Goal: Task Accomplishment & Management: Manage account settings

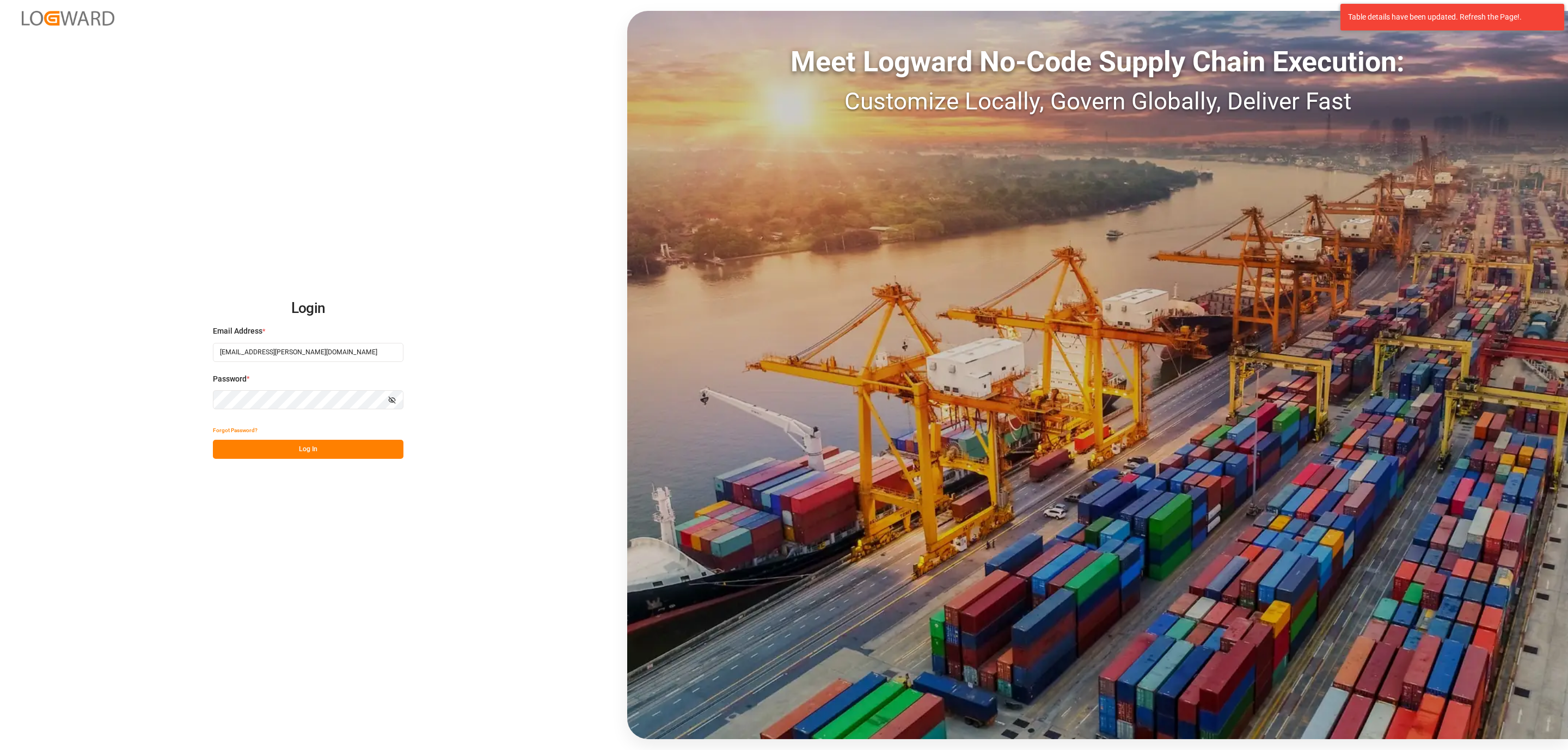
click at [293, 453] on button "Log In" at bounding box center [308, 450] width 191 height 19
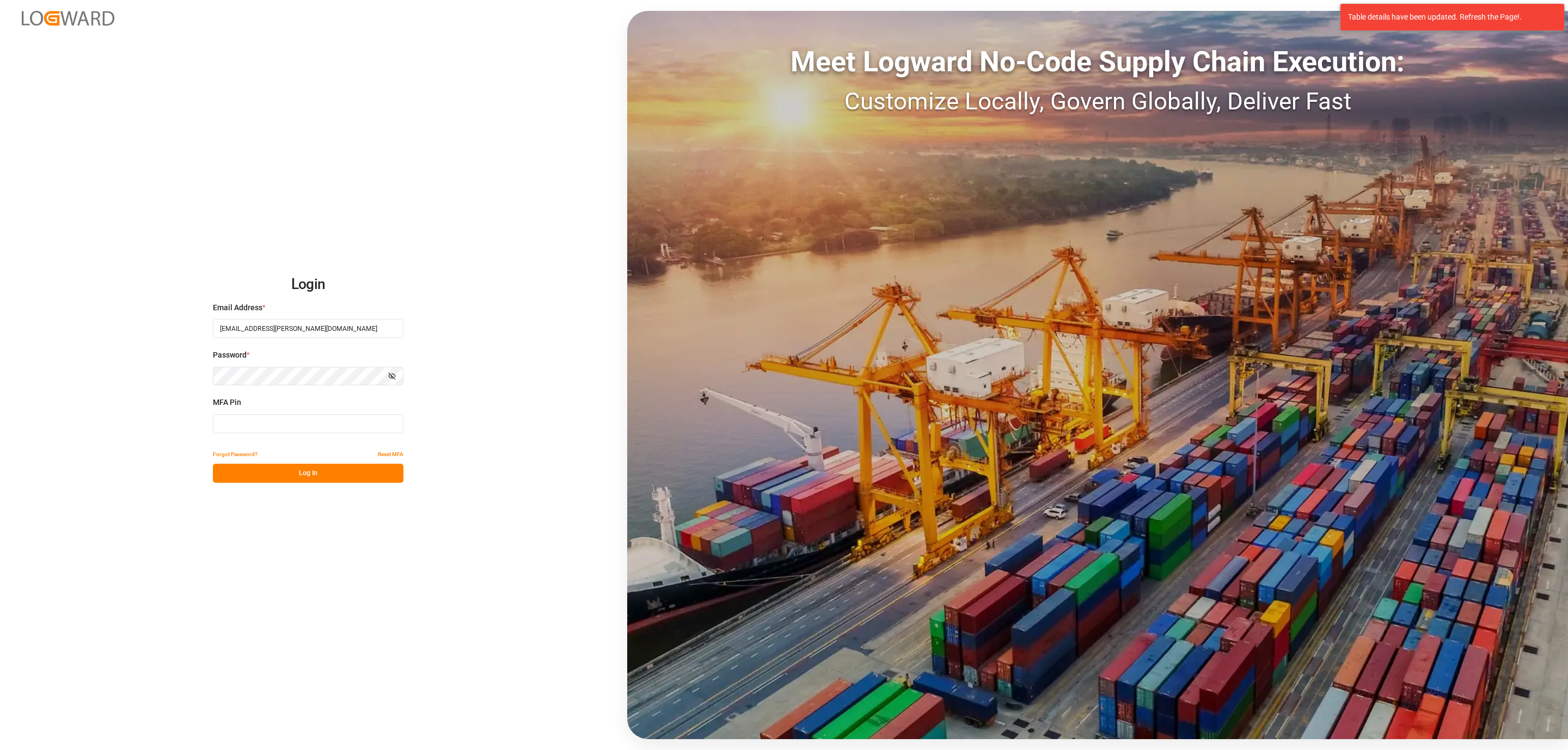
click at [273, 475] on button "Log In" at bounding box center [308, 474] width 191 height 19
click at [270, 424] on input at bounding box center [308, 424] width 191 height 19
type input "672919"
click at [325, 467] on button "Log In" at bounding box center [308, 474] width 191 height 19
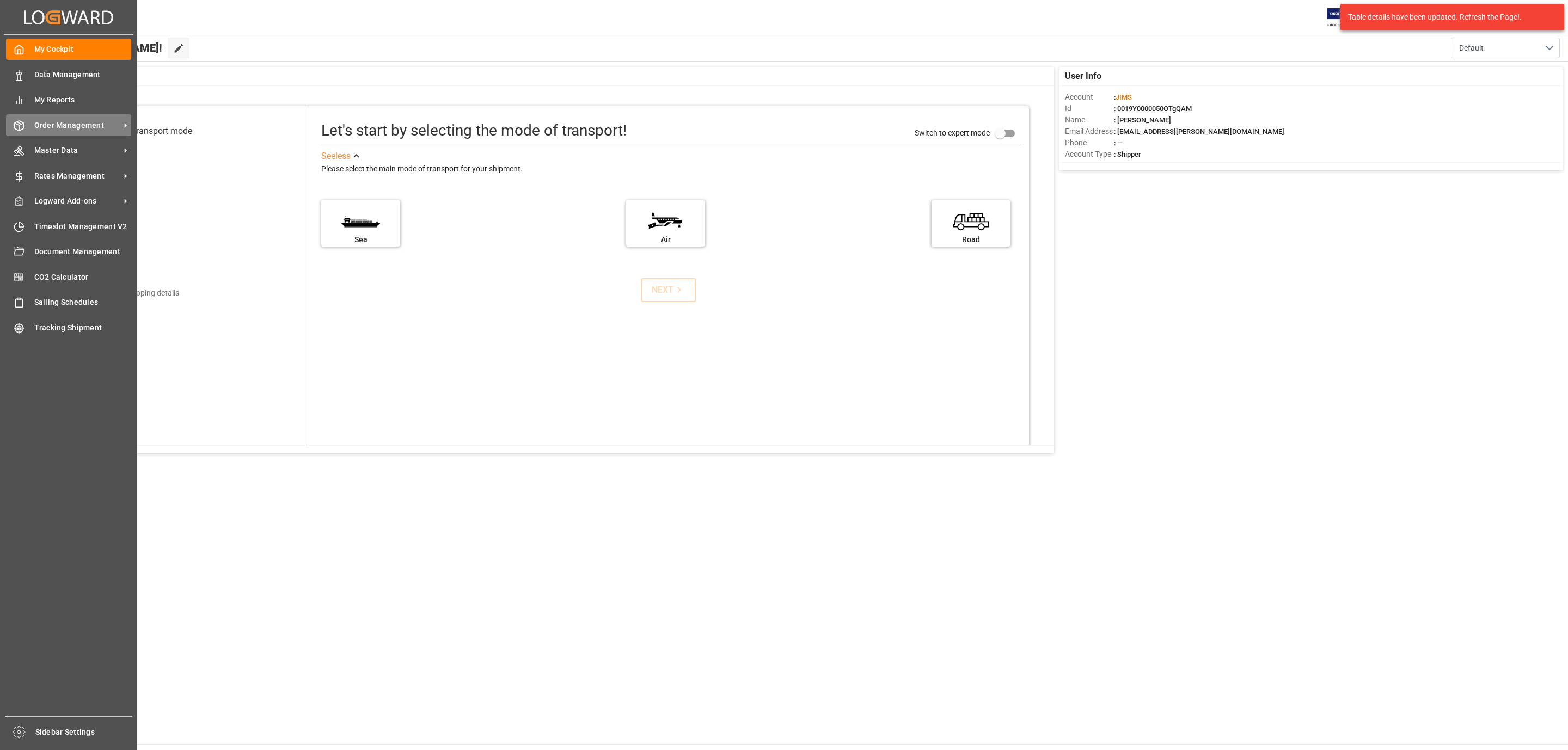
click at [57, 118] on div "Order Management Order Management" at bounding box center [69, 125] width 125 height 21
click at [62, 123] on span "Order Management" at bounding box center [77, 125] width 86 height 11
click at [62, 122] on span "Order Management" at bounding box center [77, 125] width 86 height 11
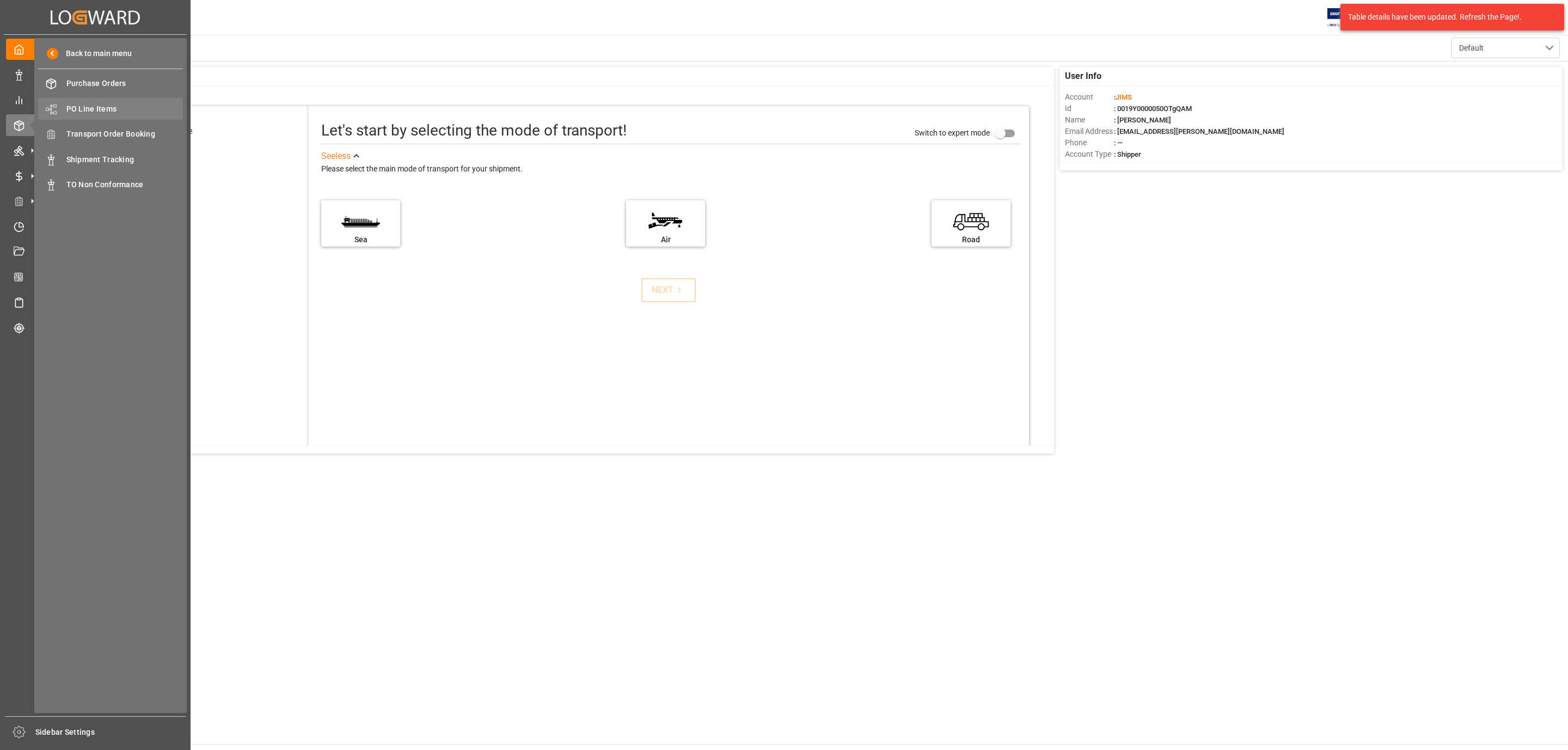
click at [84, 106] on span "PO Line Items" at bounding box center [125, 109] width 117 height 11
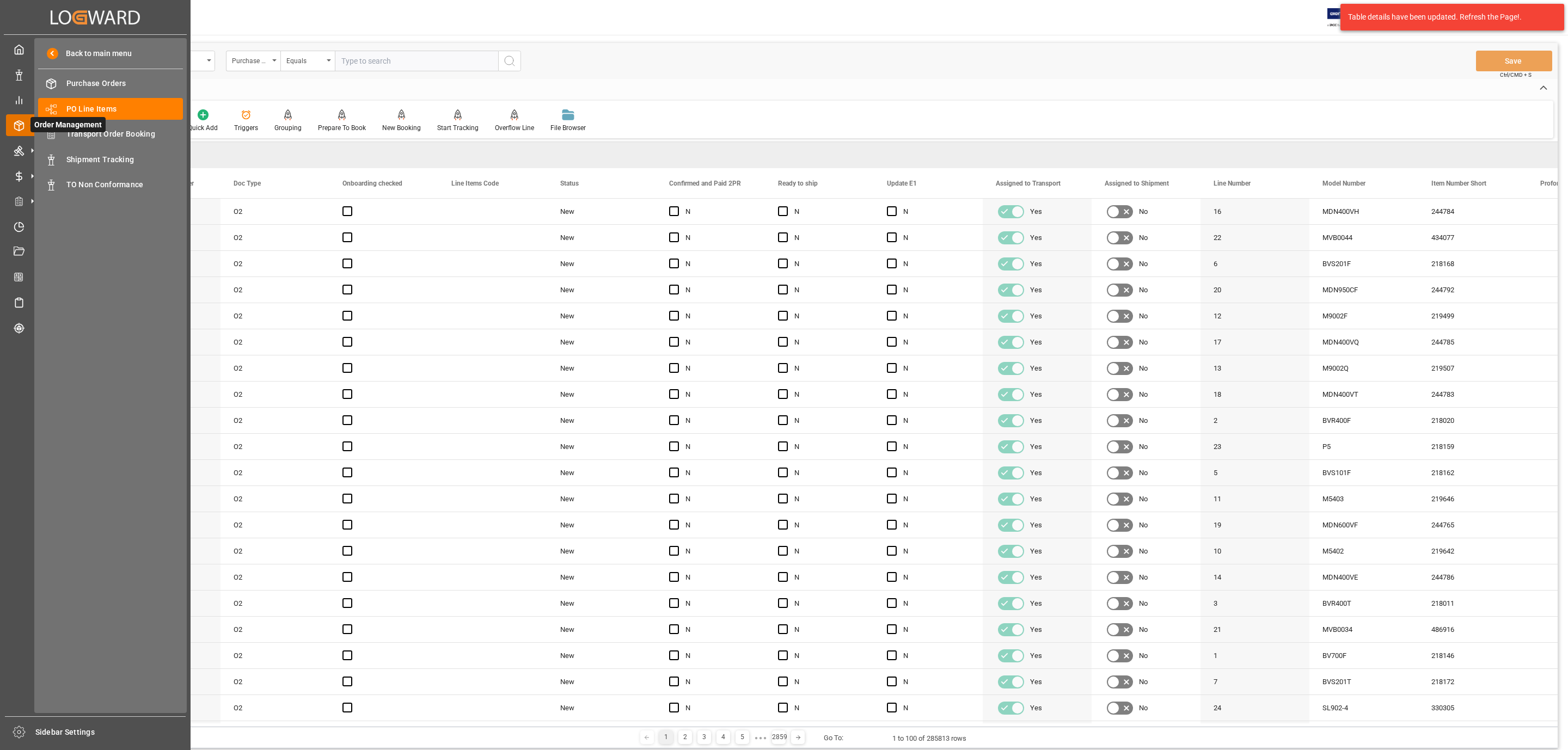
click at [94, 132] on span "Order Management" at bounding box center [67, 125] width 75 height 15
click at [18, 124] on icon at bounding box center [19, 125] width 11 height 11
click at [79, 298] on div "Back to main menu Purchase Orders Purchase Orders PO Line Items PO Line Items T…" at bounding box center [110, 376] width 152 height 675
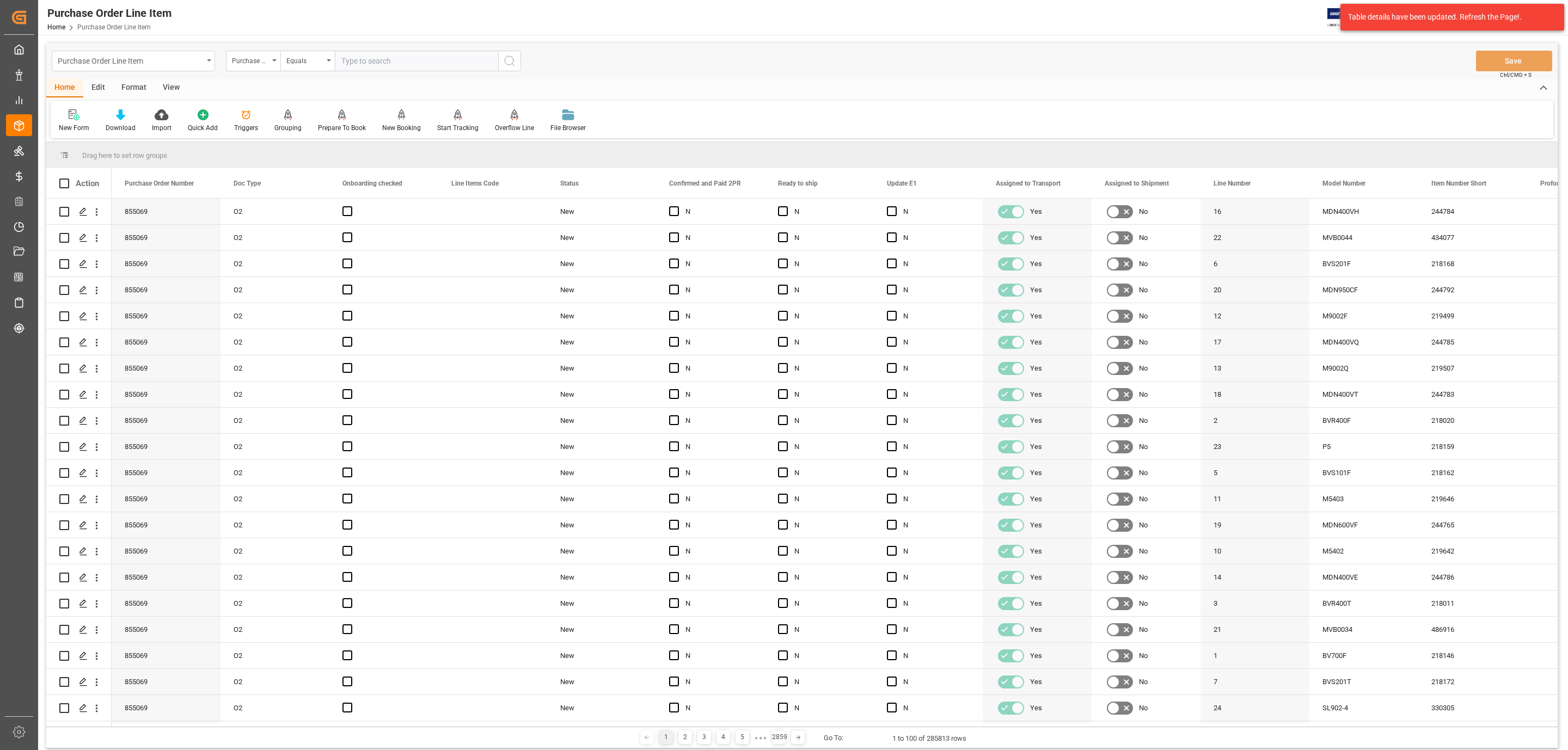
click at [210, 61] on div "Purchase Order Line Item" at bounding box center [133, 60] width 163 height 21
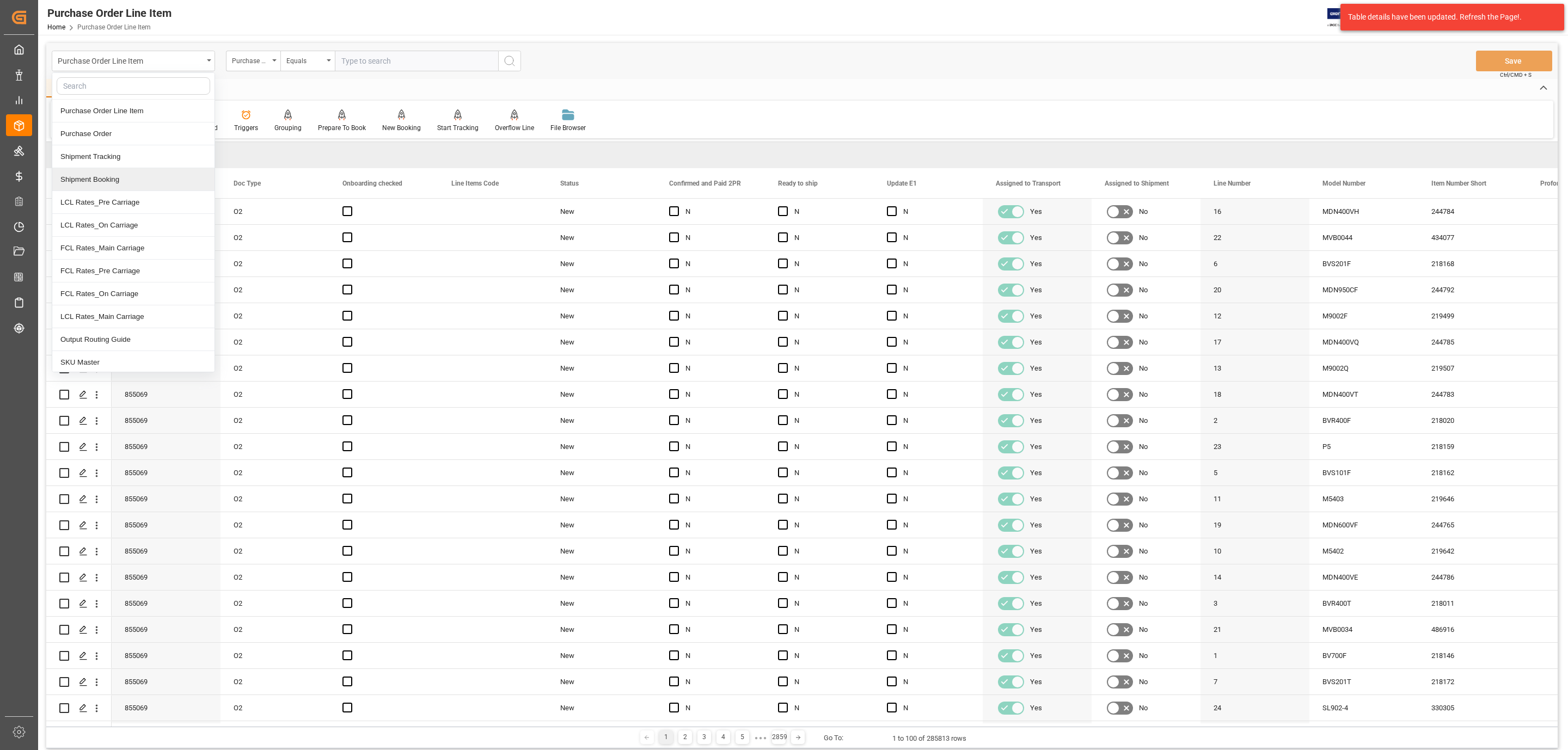
click at [101, 183] on div "Shipment Booking" at bounding box center [134, 179] width 162 height 23
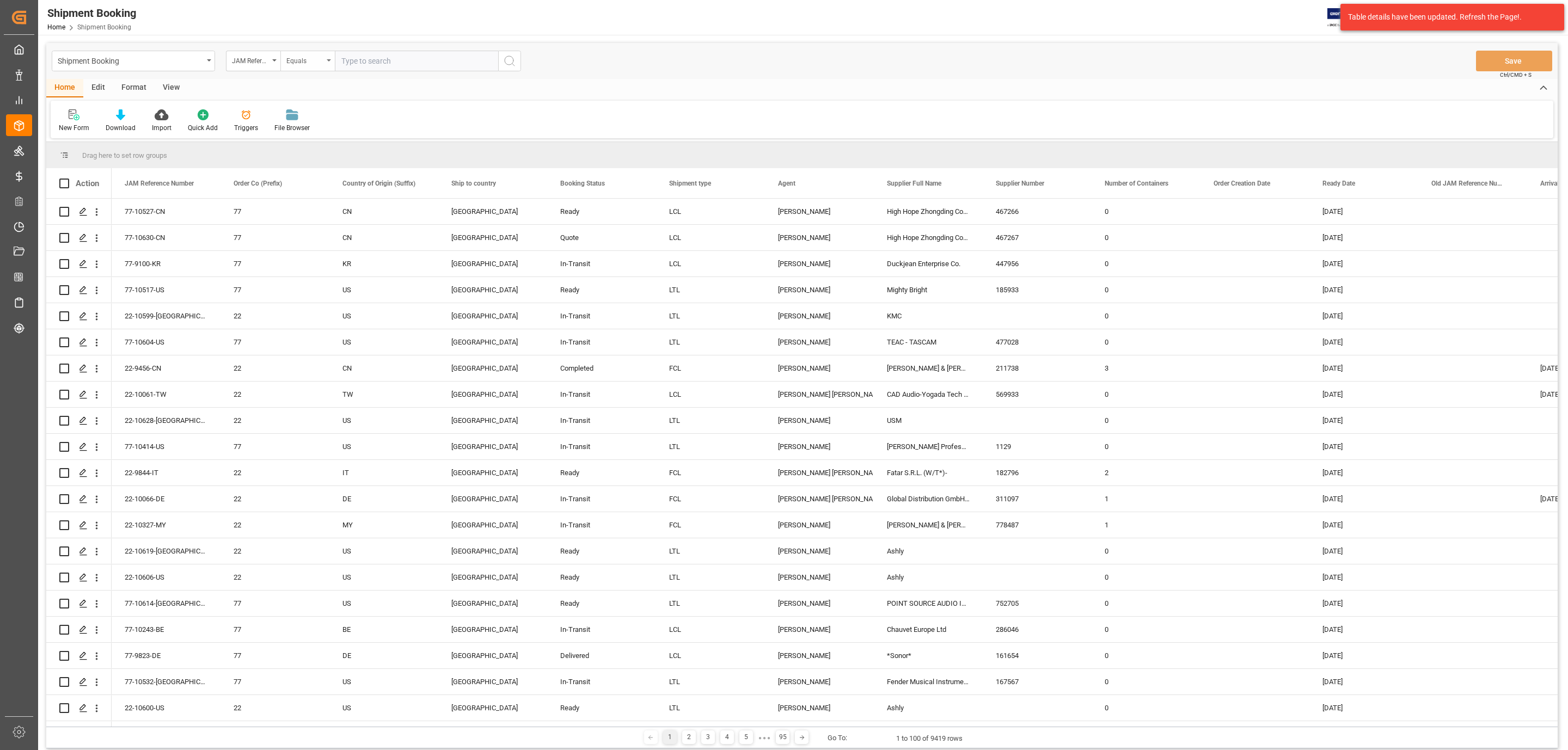
click at [327, 56] on div "Equals" at bounding box center [307, 60] width 54 height 21
click at [340, 139] on div "Fuzzy search" at bounding box center [362, 134] width 162 height 23
paste input "77-10618-GB"
type input "77-10618-GB"
click at [509, 59] on icon "search button" at bounding box center [509, 60] width 13 height 13
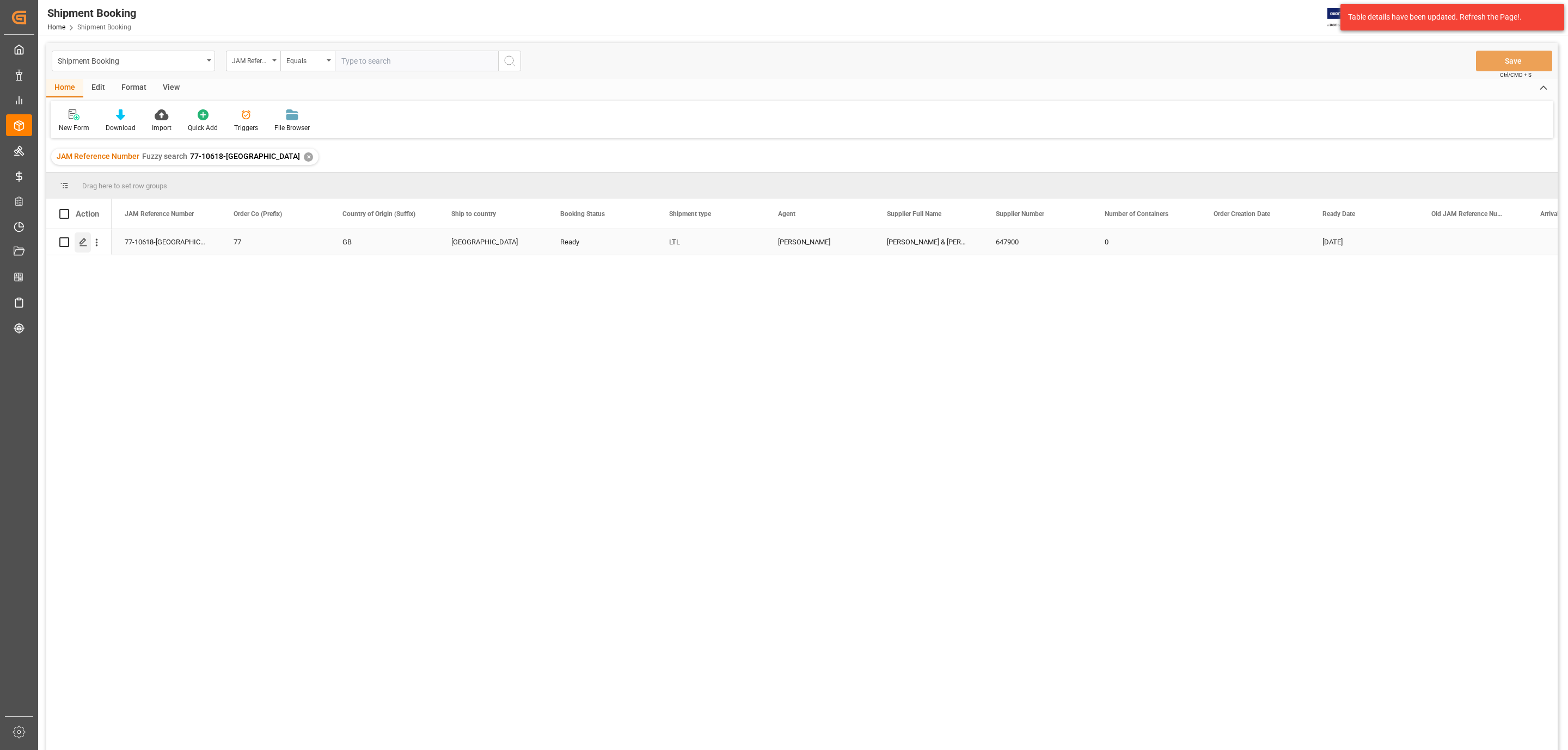
click at [83, 241] on icon "Press SPACE to select this row." at bounding box center [83, 242] width 9 height 9
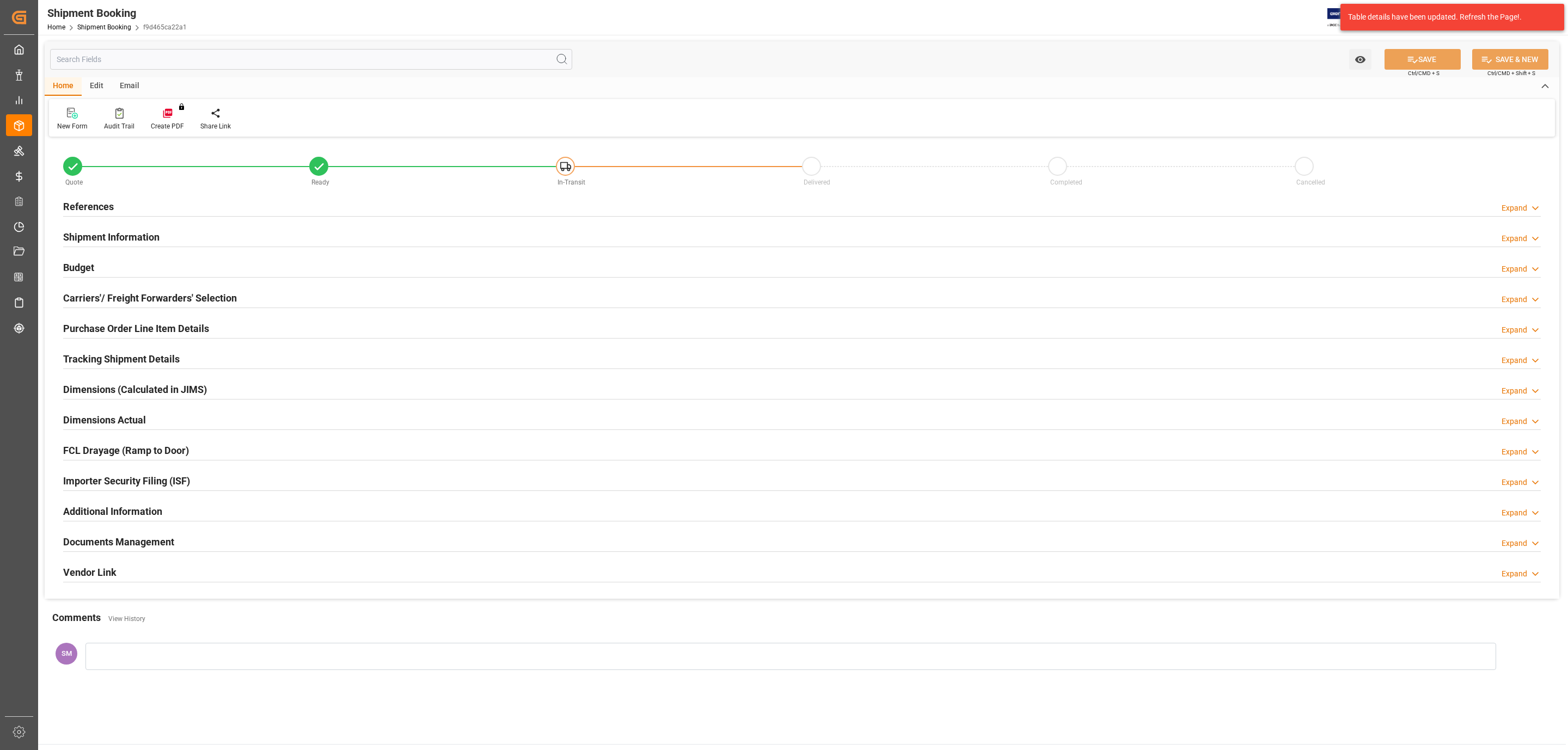
type input "52.236"
type input "33.1606"
type input "303.12"
click at [66, 271] on h2 "Budget" at bounding box center [78, 267] width 31 height 14
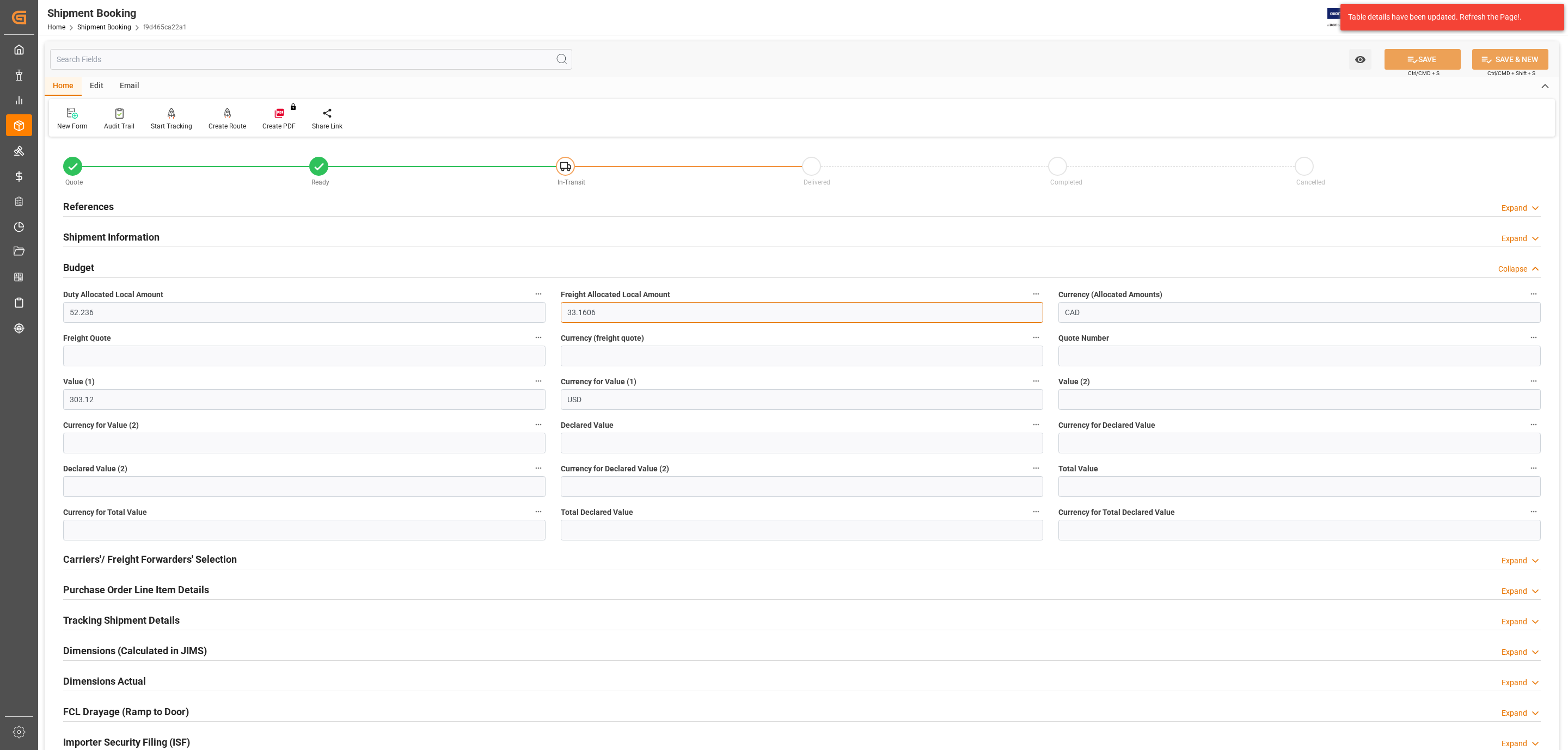
drag, startPoint x: 623, startPoint y: 315, endPoint x: 545, endPoint y: 315, distance: 78.0
click at [545, 315] on div "Quote Ready In-Transit Delivered Completed Cancelled References Expand JAM Refe…" at bounding box center [802, 500] width 1514 height 720
click at [123, 351] on input "text" at bounding box center [304, 356] width 482 height 21
type input "97.85"
click at [603, 361] on input at bounding box center [802, 356] width 482 height 21
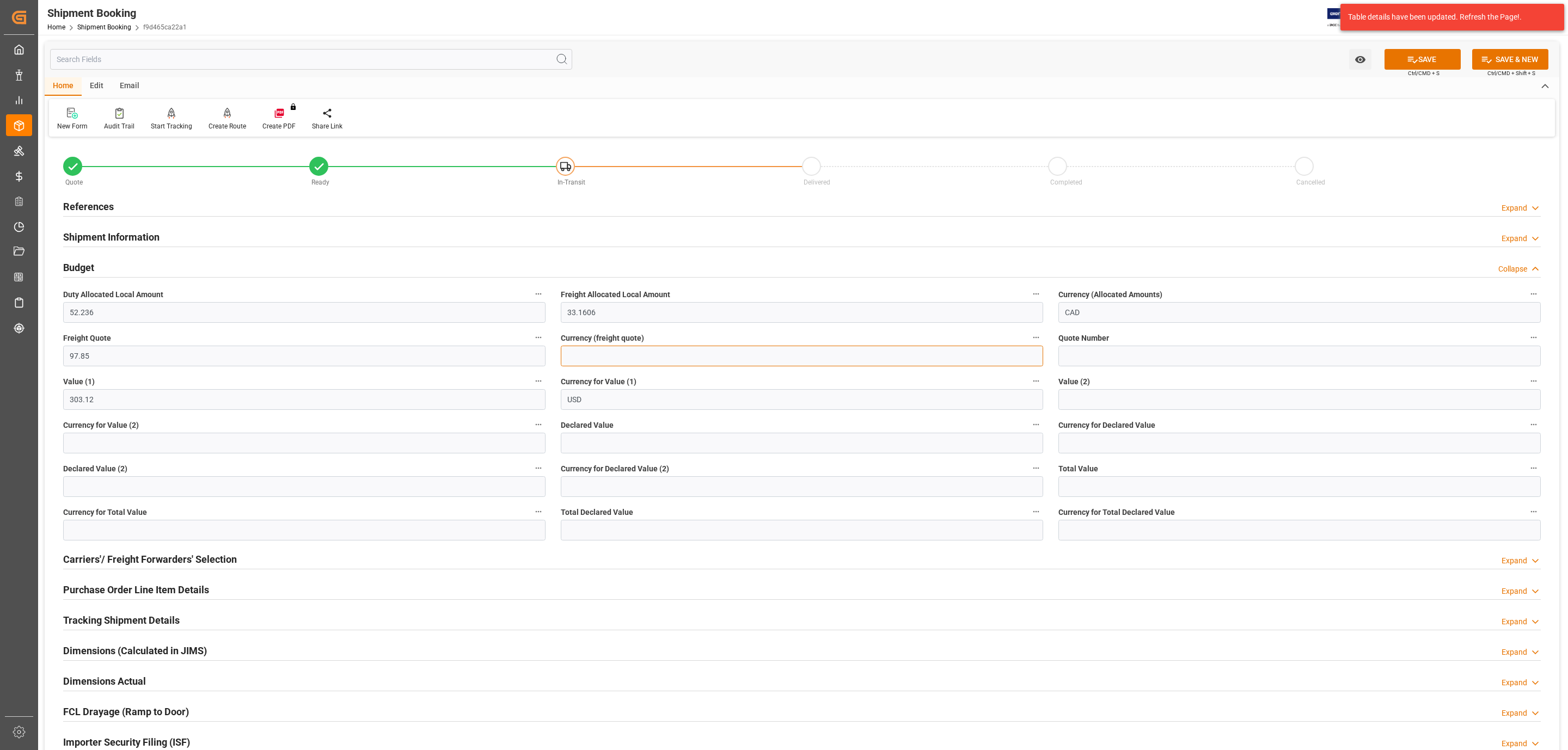
type input "USD"
click at [1398, 115] on div "New Form Audit Trail Start Tracking Create Empty Shipment Tracking Create Route…" at bounding box center [802, 118] width 1506 height 38
click at [1415, 56] on button "SAVE" at bounding box center [1423, 59] width 76 height 21
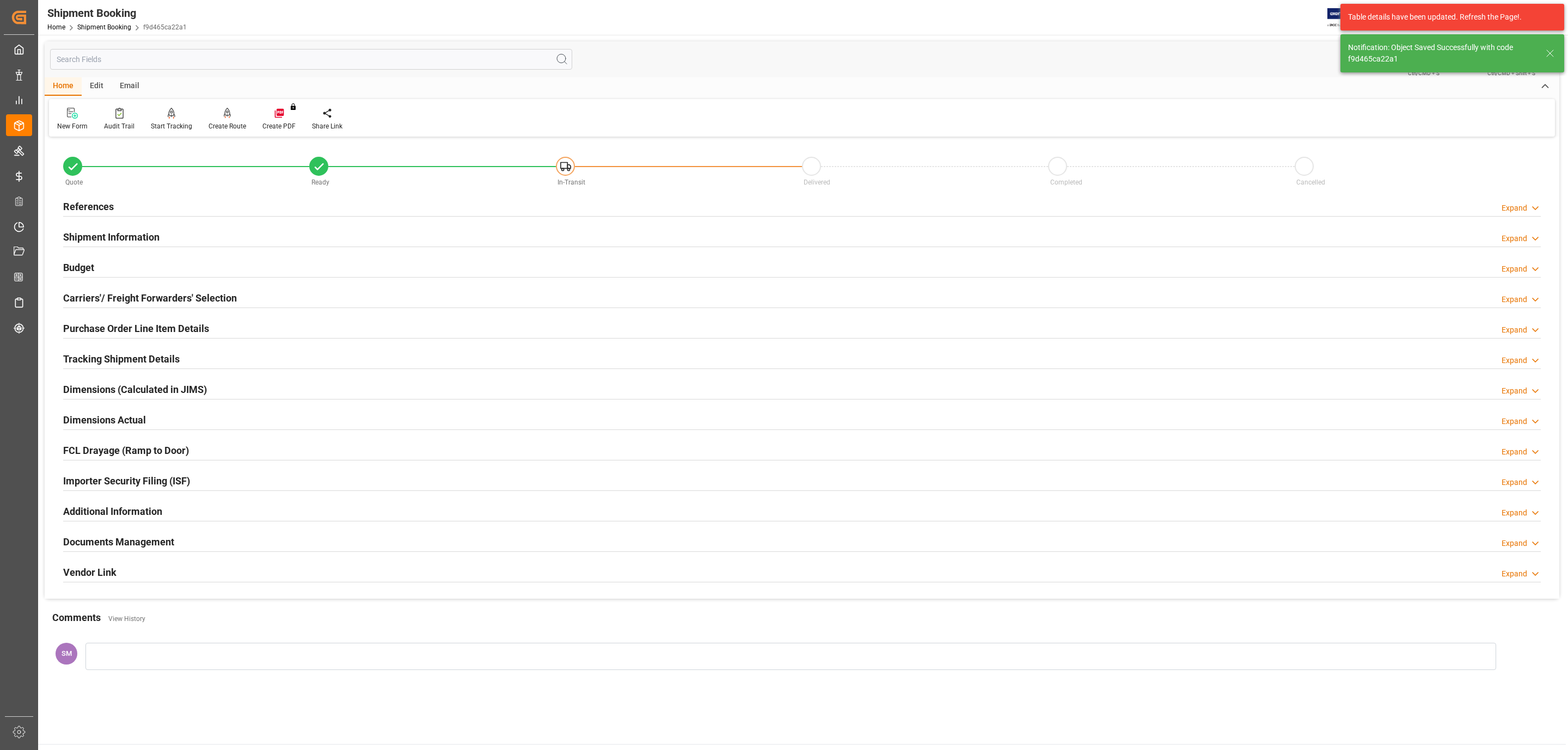
click at [84, 264] on h2 "Budget" at bounding box center [78, 267] width 31 height 14
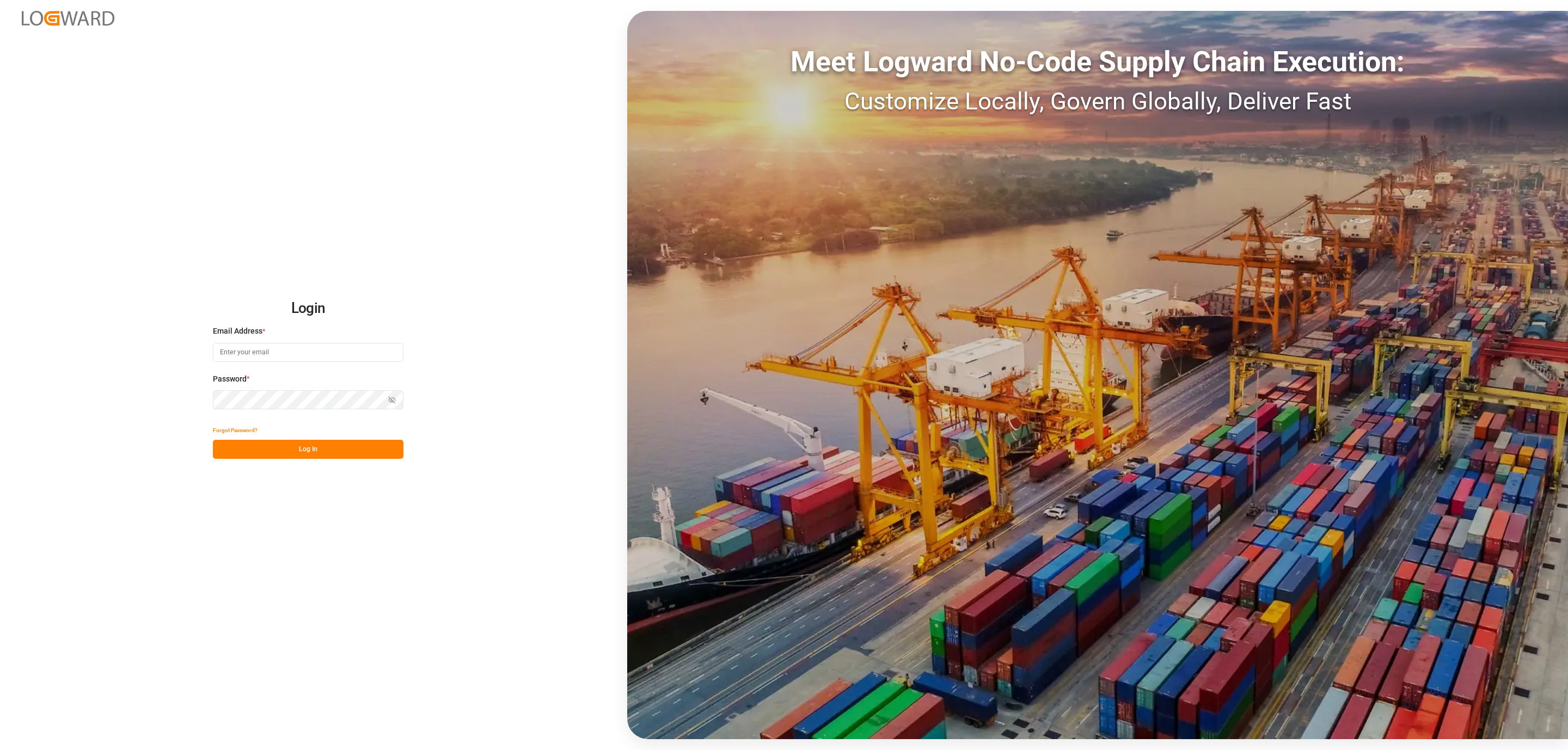
type input "[EMAIL_ADDRESS][PERSON_NAME][DOMAIN_NAME]"
click at [251, 443] on button "Log In" at bounding box center [308, 450] width 191 height 19
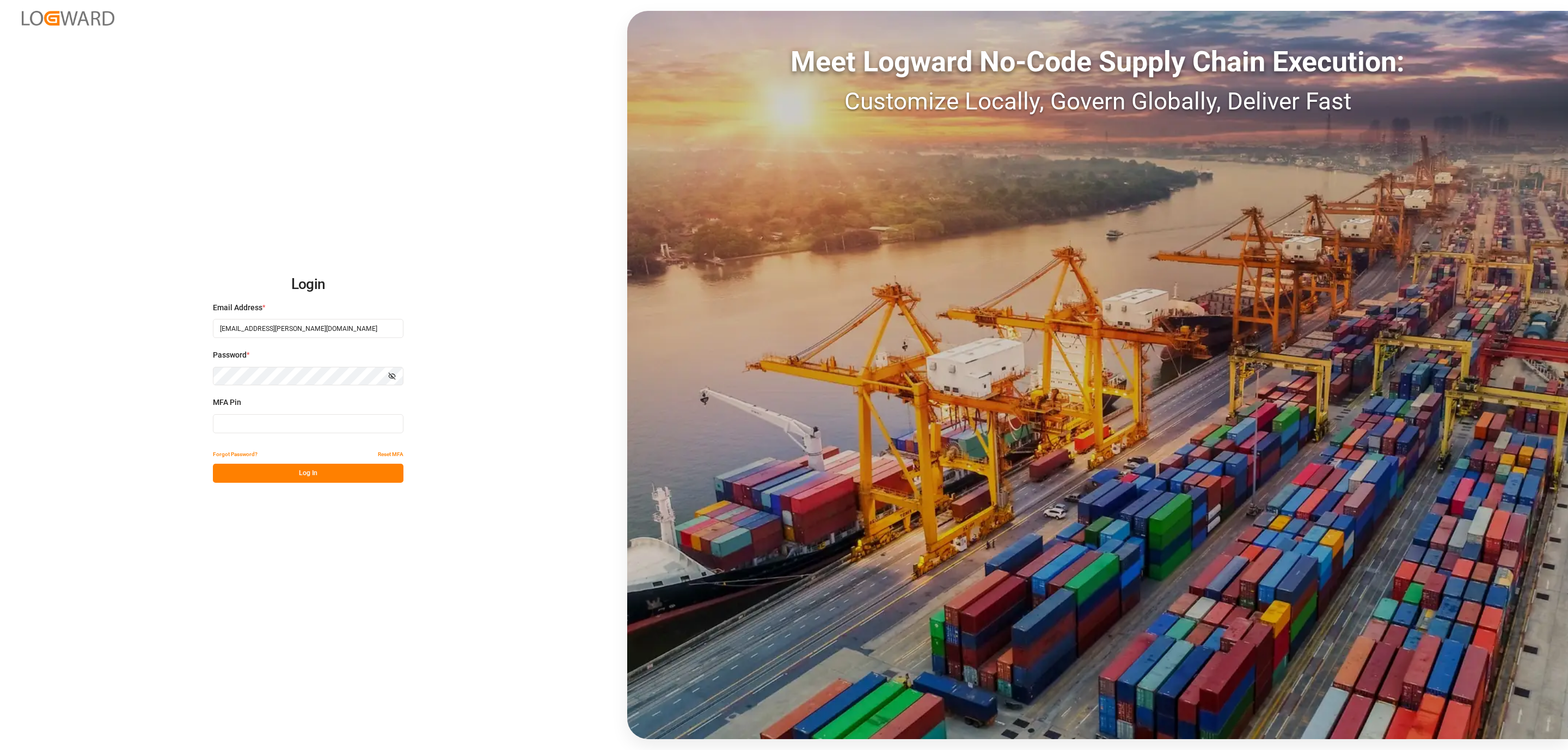
click at [271, 432] on input at bounding box center [308, 424] width 191 height 19
type input "891527"
click at [271, 480] on button "Log In" at bounding box center [308, 474] width 191 height 19
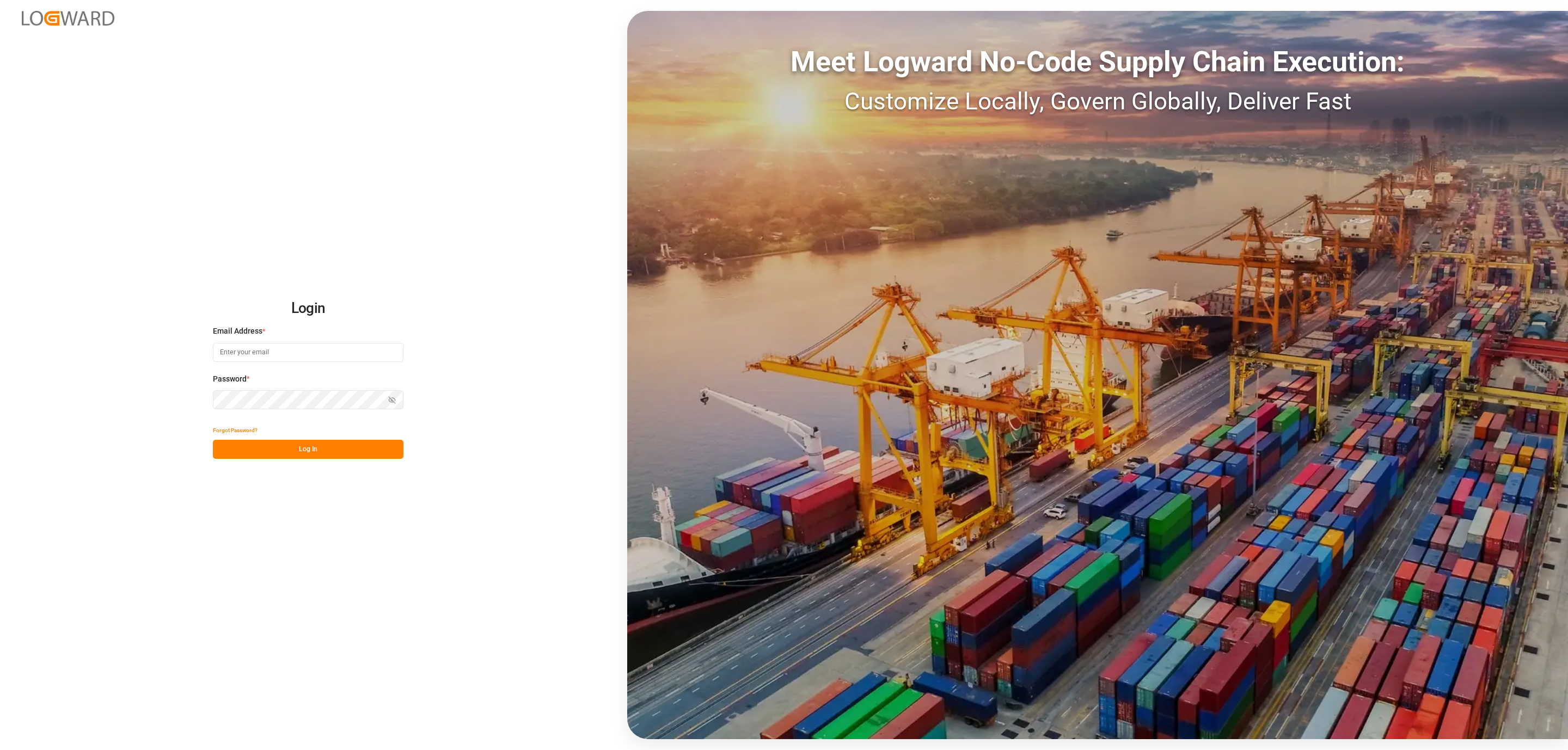
type input "shyamala.mantha@jamindustries.com"
click at [297, 445] on button "Log In" at bounding box center [308, 450] width 191 height 19
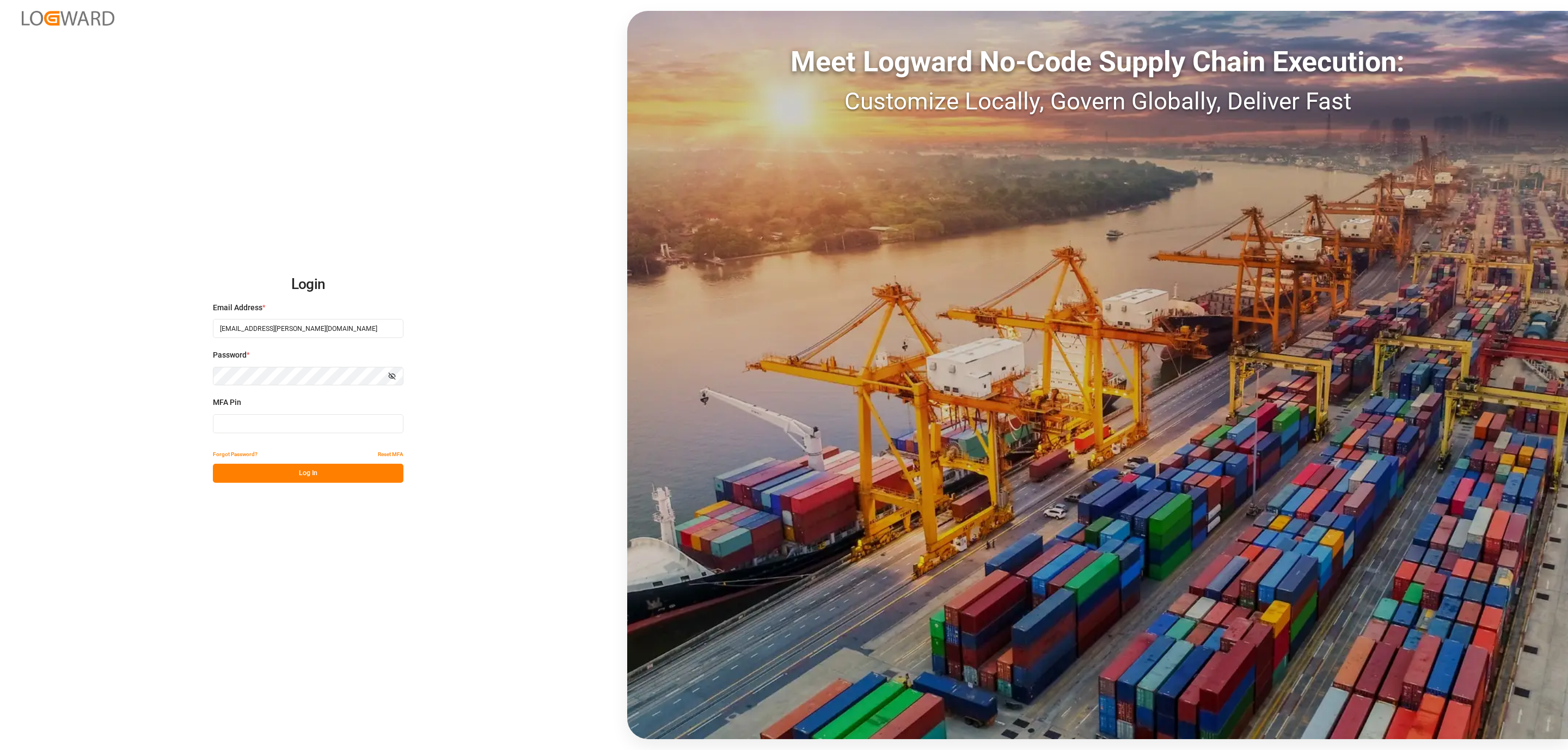
click at [234, 413] on div "MFA Pin" at bounding box center [308, 421] width 191 height 48
click at [234, 429] on input at bounding box center [308, 424] width 191 height 19
type input "523272"
click at [268, 479] on button "Log In" at bounding box center [308, 474] width 191 height 19
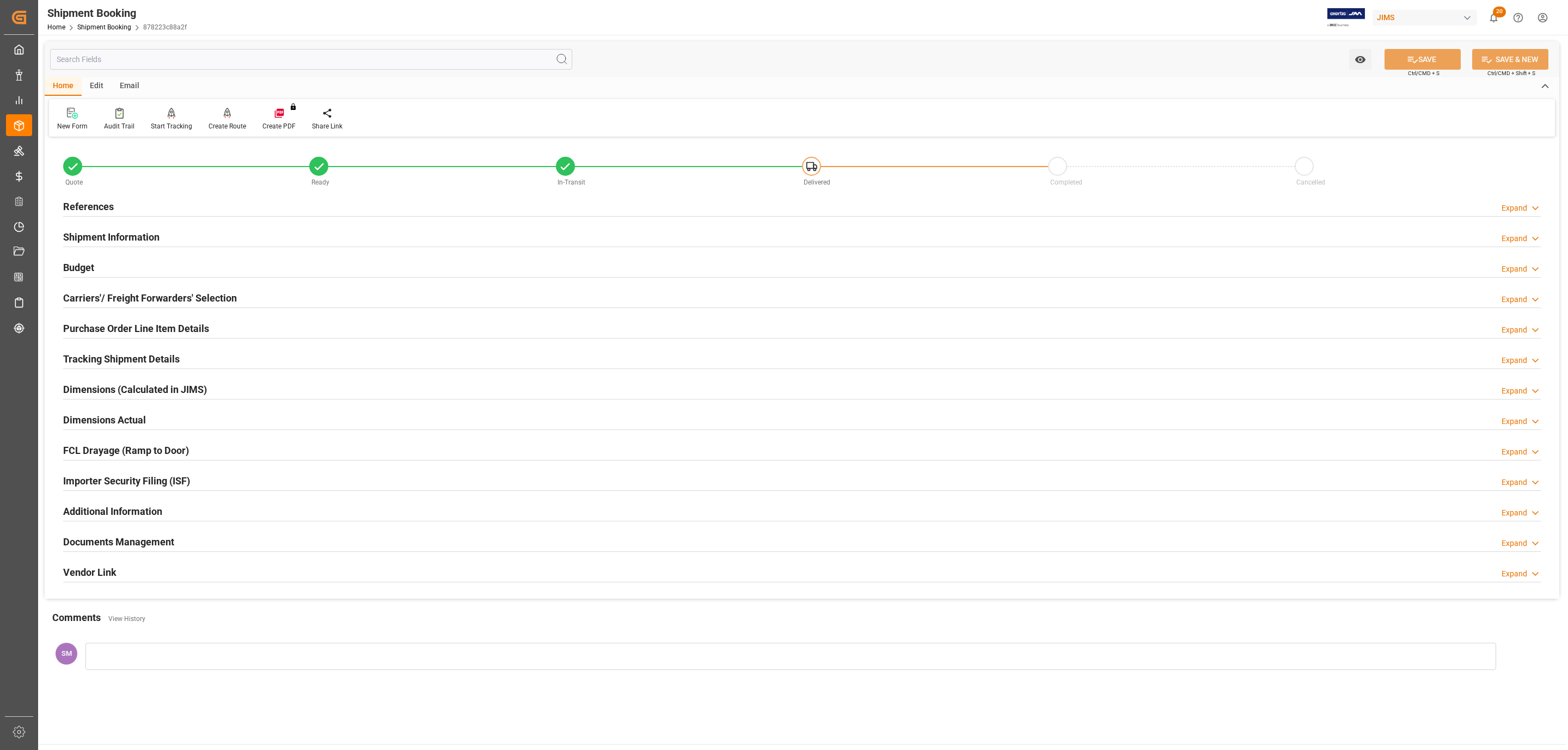
click at [99, 358] on h2 "Tracking Shipment Details" at bounding box center [121, 359] width 116 height 14
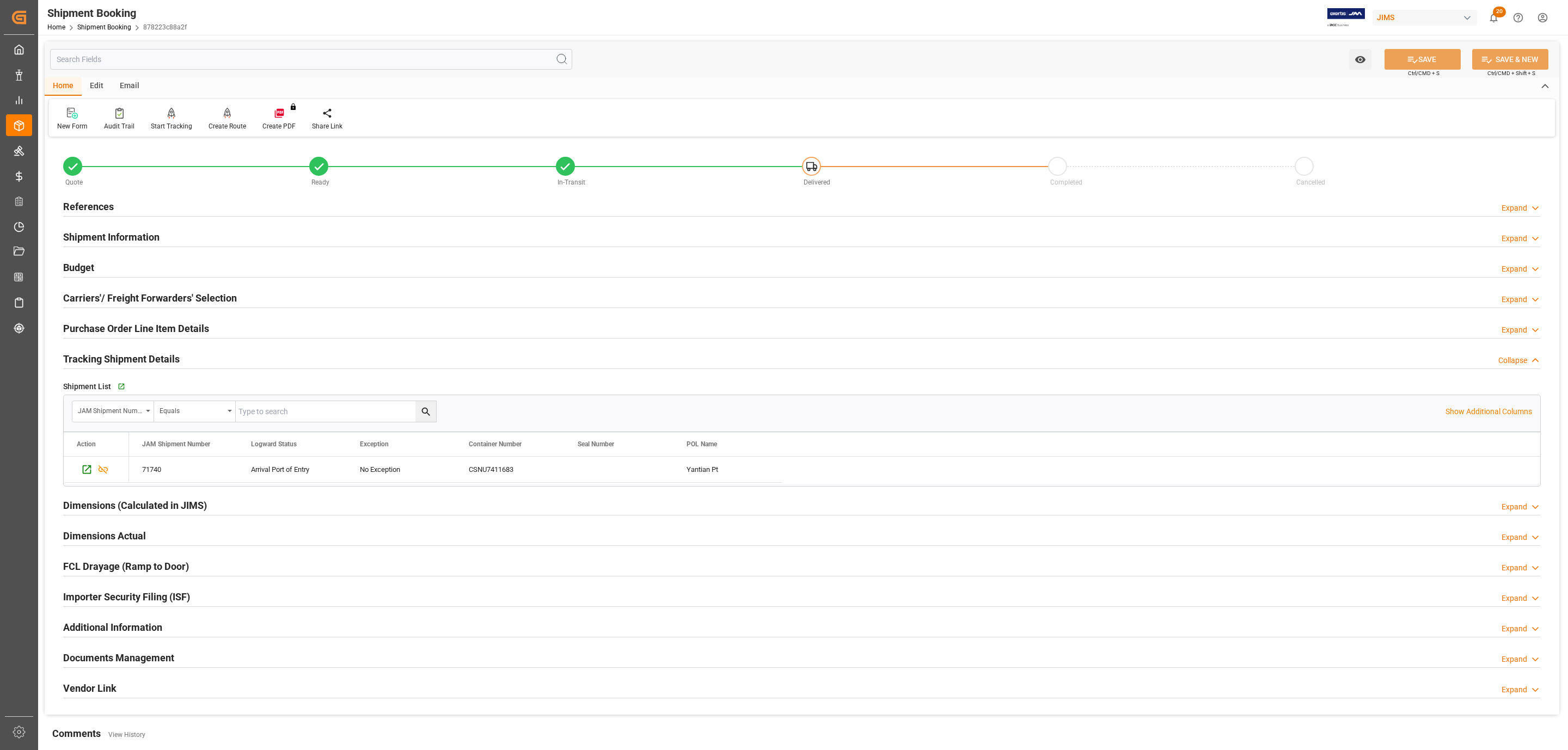
click at [101, 207] on h2 "References" at bounding box center [88, 206] width 50 height 14
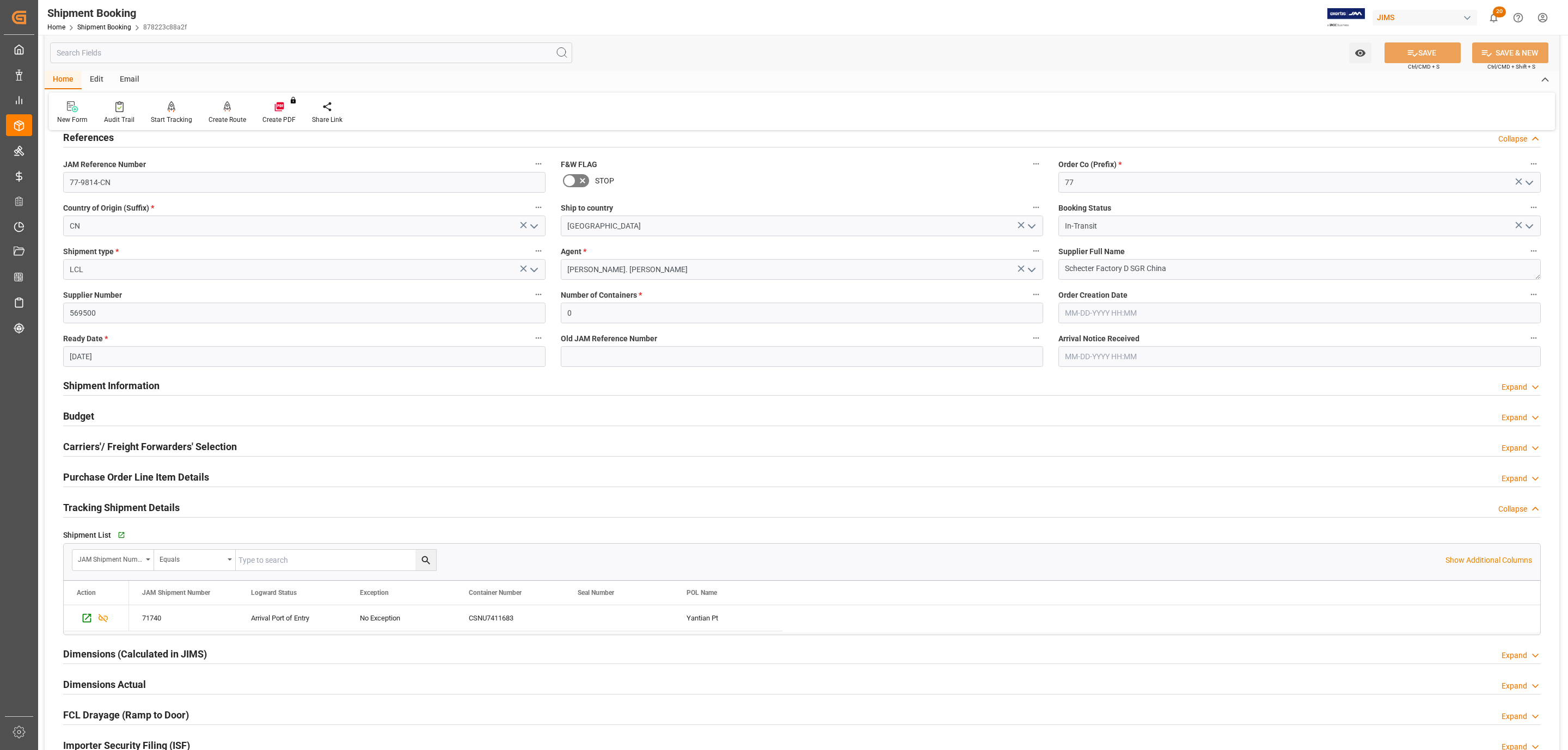
scroll to position [163, 0]
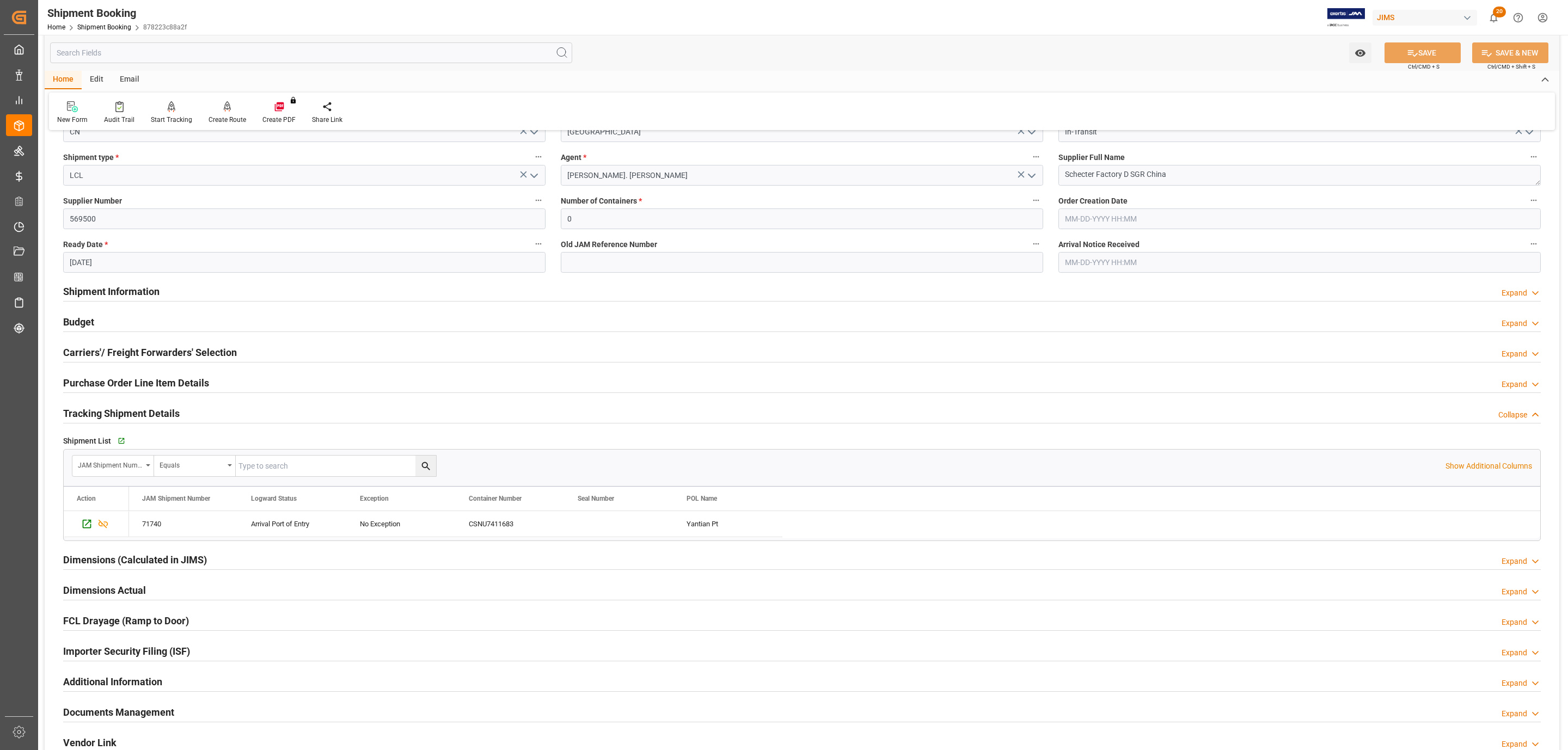
click at [90, 377] on h2 "Purchase Order Line Item Details" at bounding box center [136, 383] width 146 height 14
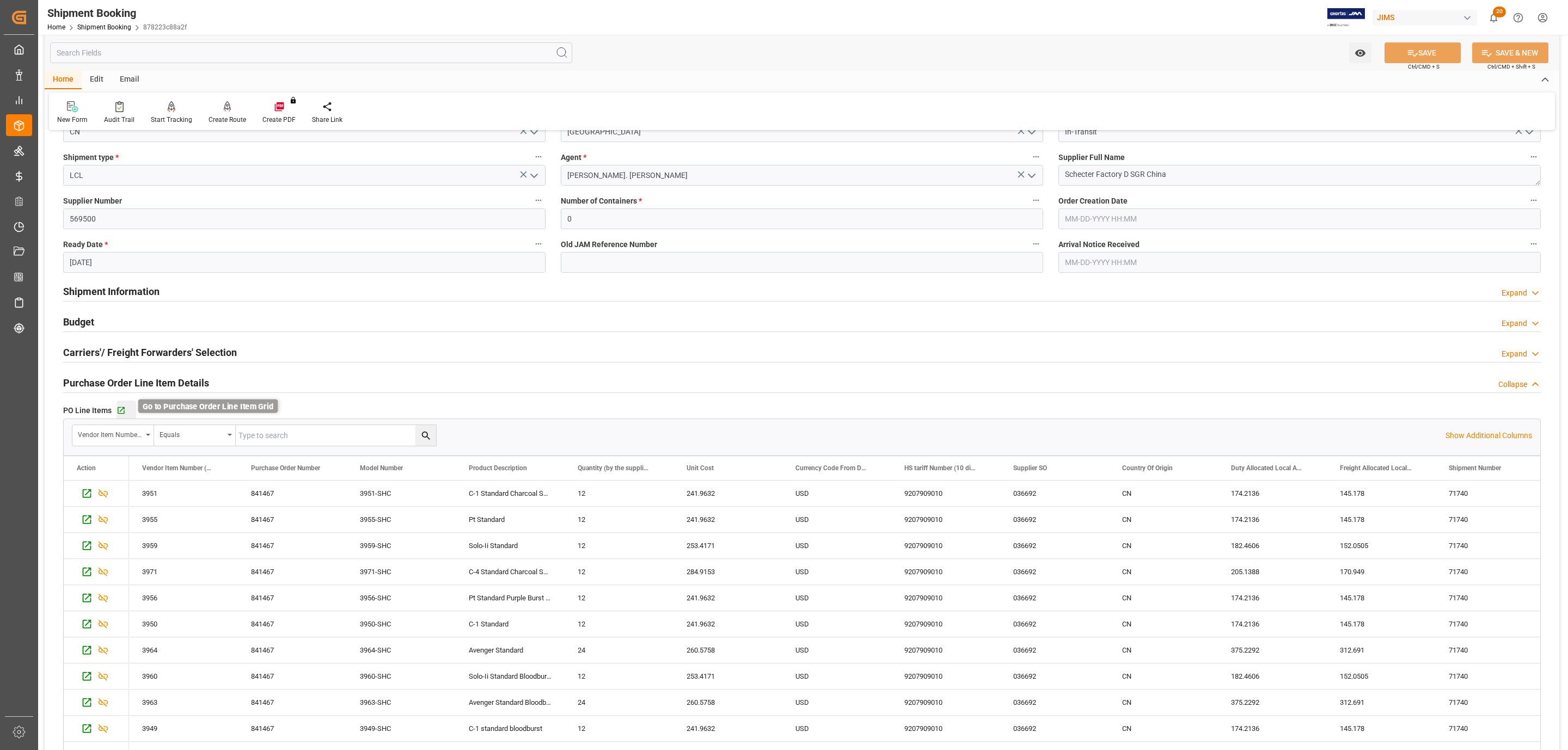
click at [118, 411] on icon "button" at bounding box center [121, 411] width 9 height 9
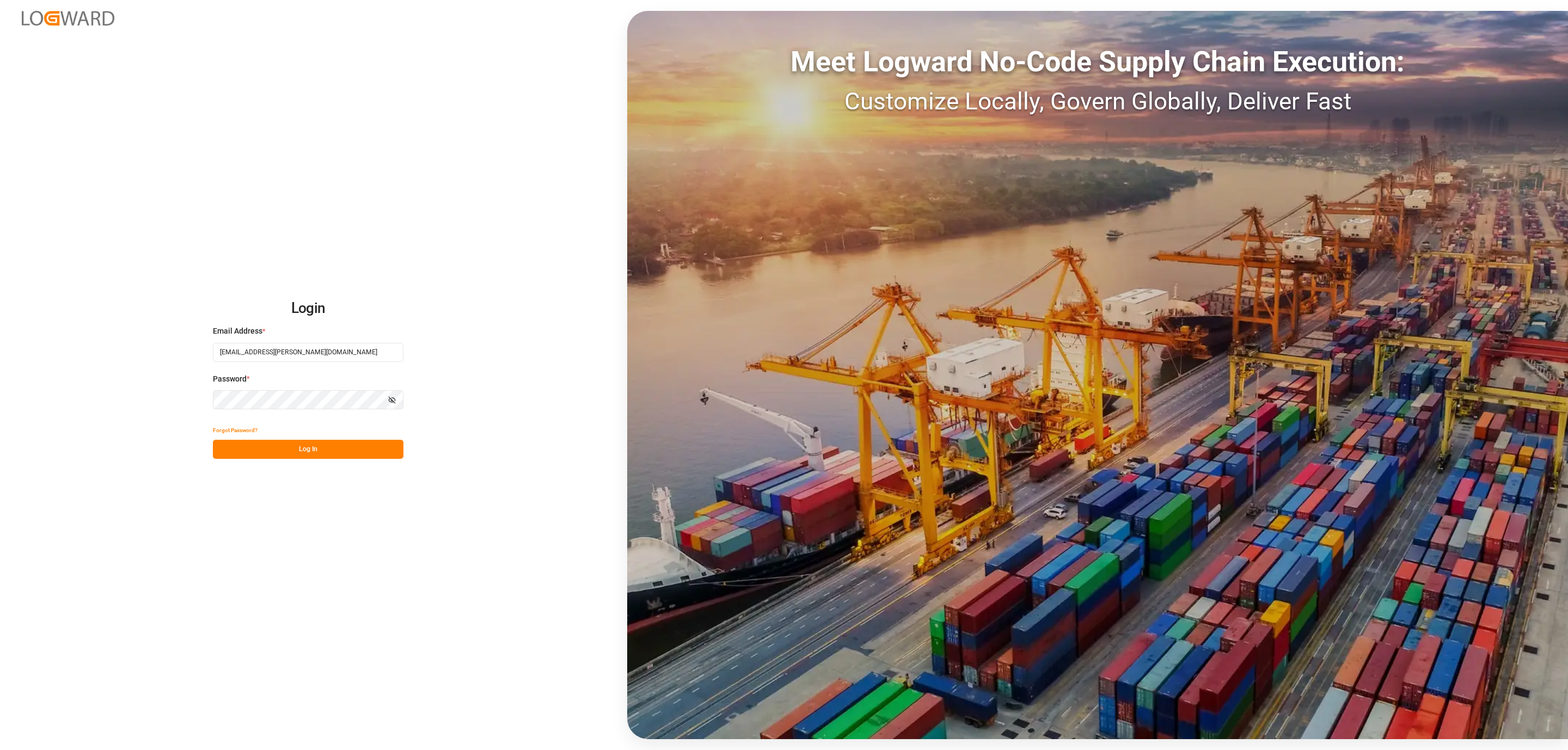
click at [256, 451] on button "Log In" at bounding box center [308, 450] width 191 height 19
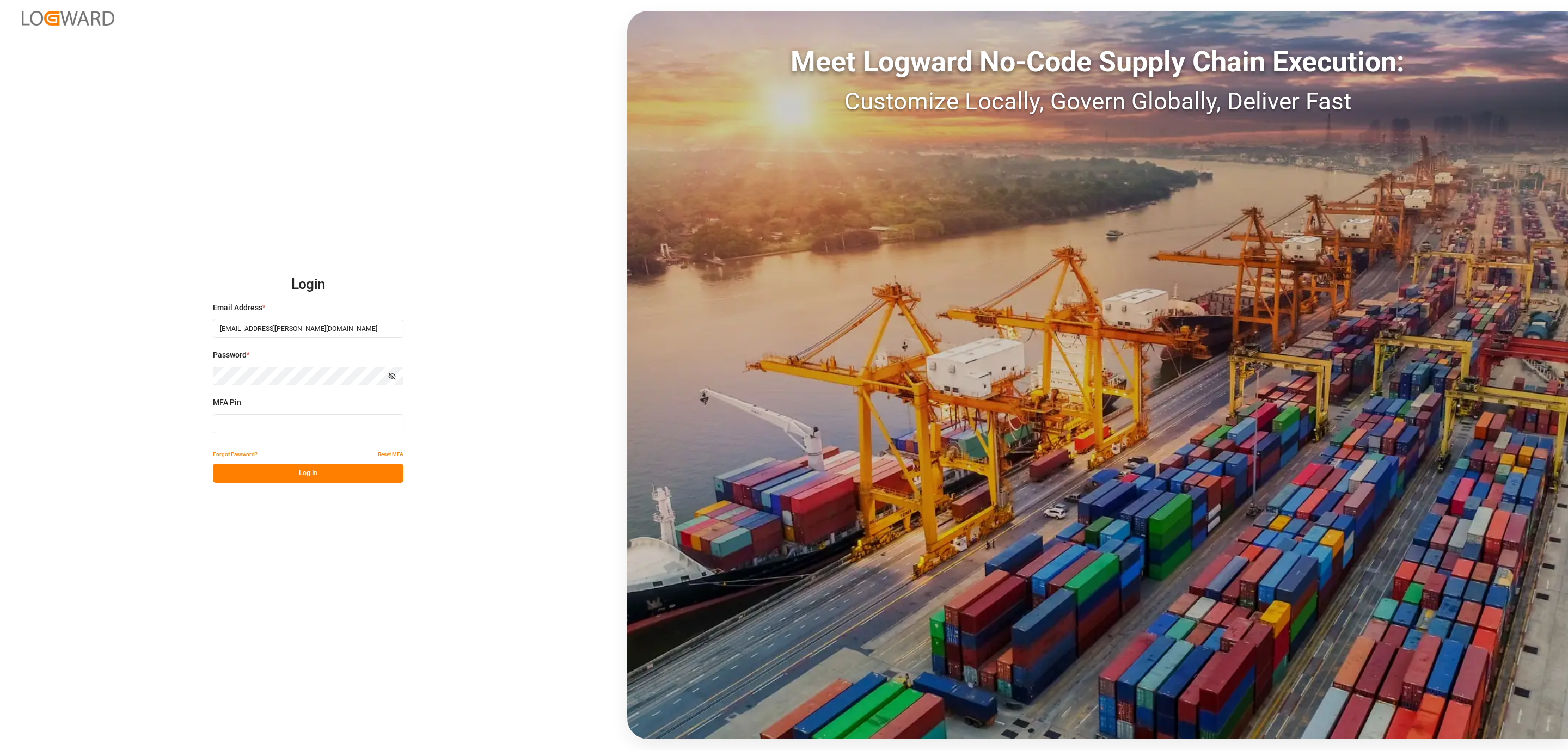
click at [253, 428] on input at bounding box center [308, 424] width 191 height 19
type input "509732"
click at [255, 477] on button "Log In" at bounding box center [308, 474] width 191 height 19
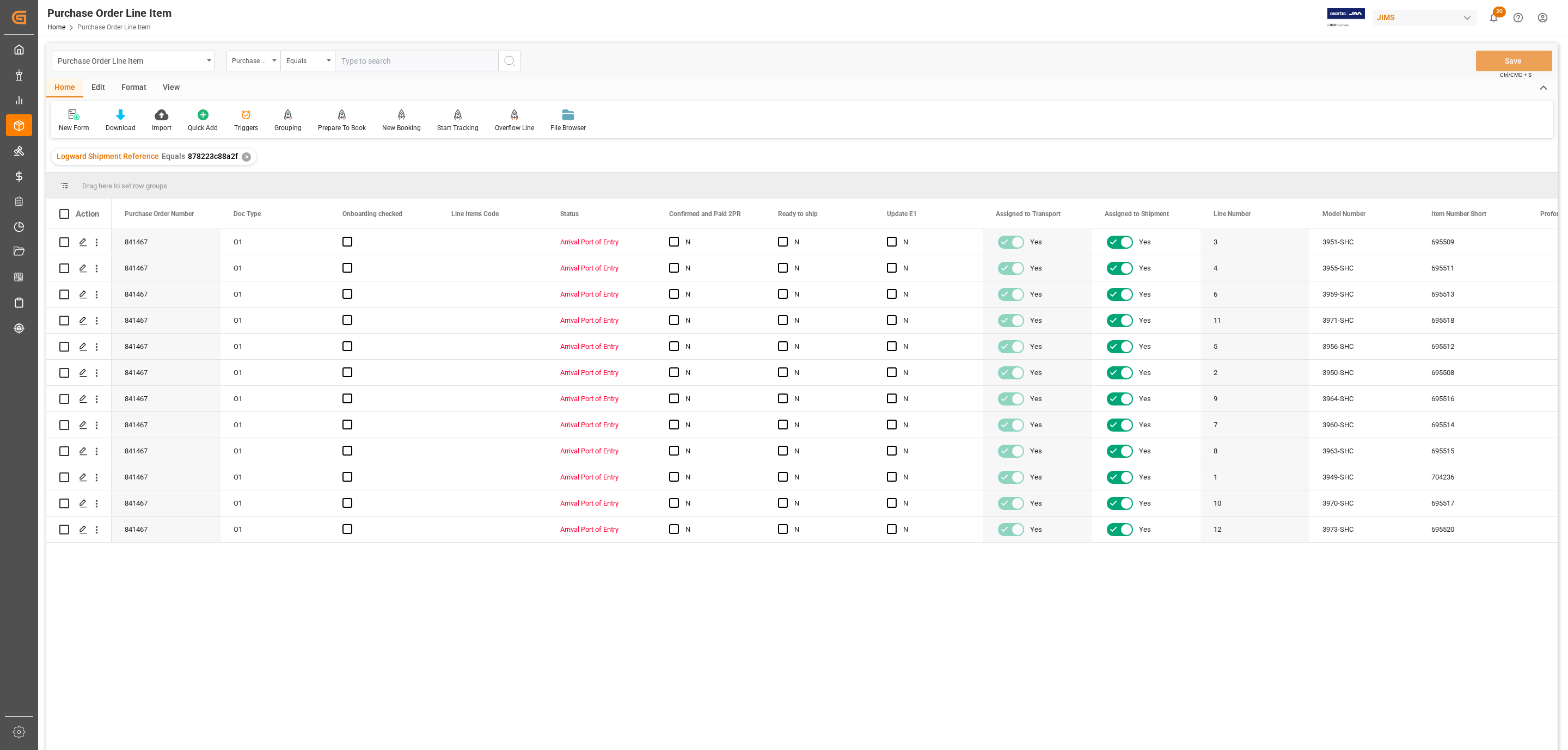
click at [176, 82] on div "View" at bounding box center [171, 88] width 33 height 18
click at [64, 125] on div "Default" at bounding box center [69, 128] width 21 height 10
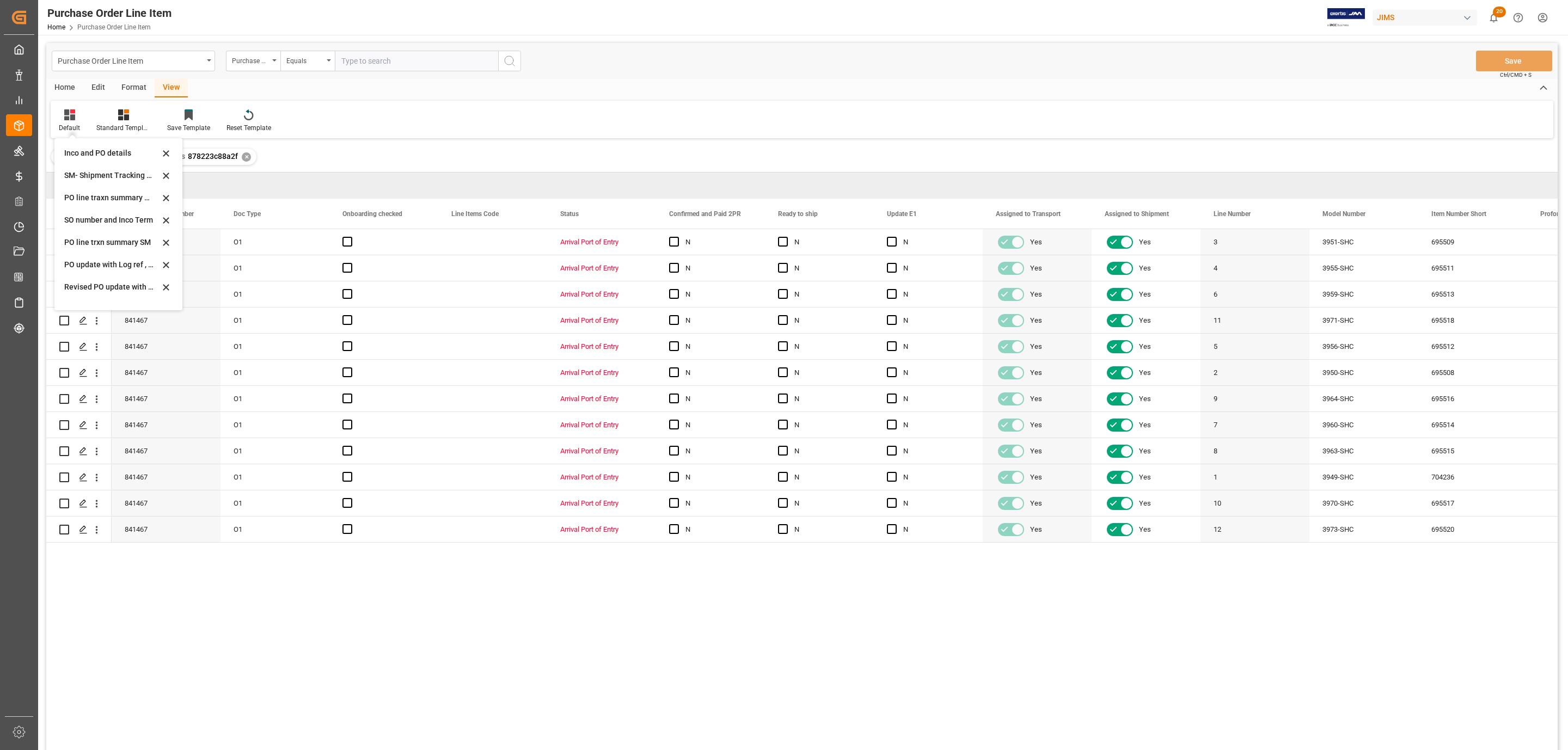
scroll to position [163, 0]
click at [319, 256] on div "O1" at bounding box center [275, 268] width 109 height 26
click at [125, 120] on icon at bounding box center [123, 115] width 11 height 11
click at [123, 195] on div "HS Listing [GEOGRAPHIC_DATA]" at bounding box center [152, 198] width 95 height 11
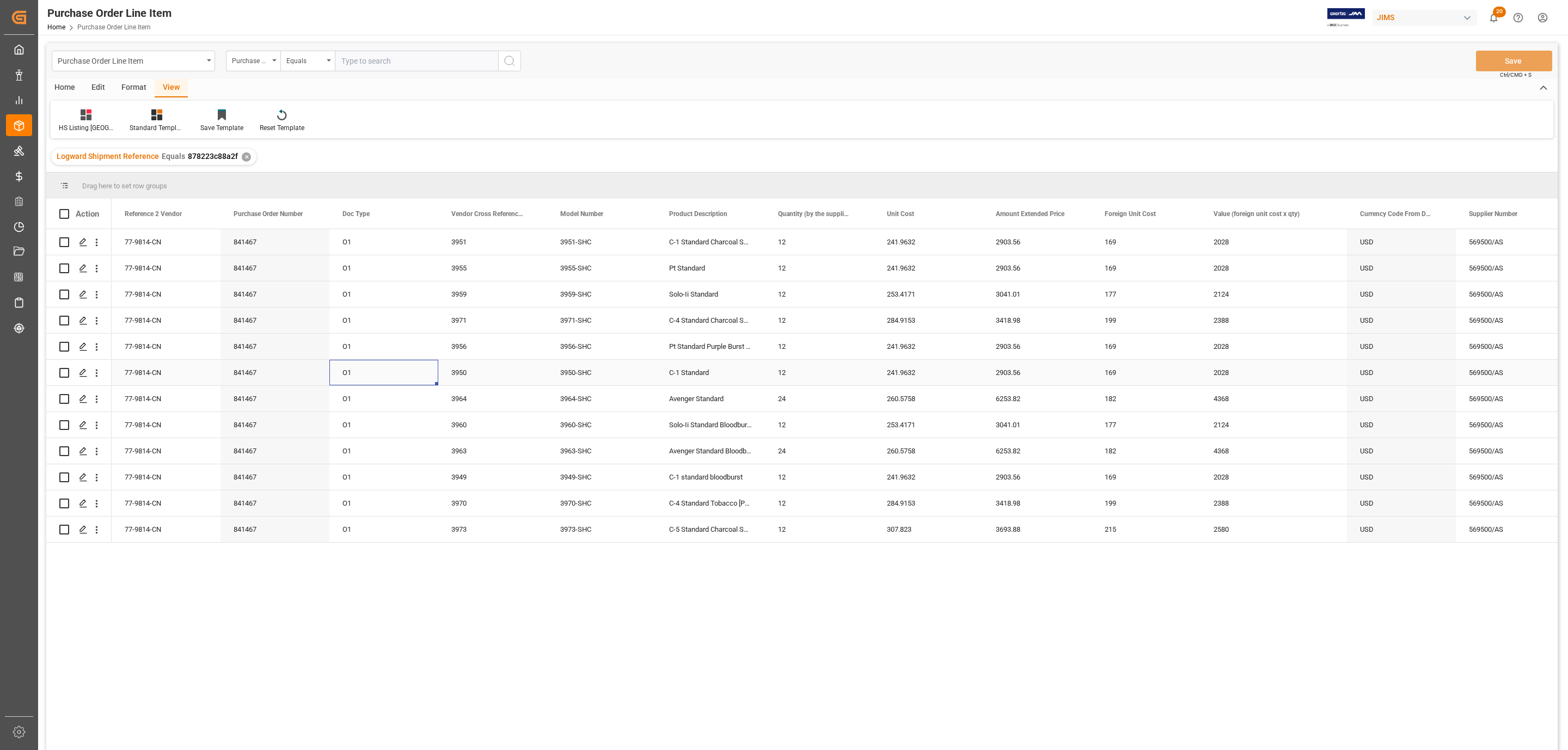
click at [392, 366] on div "O1" at bounding box center [383, 373] width 109 height 26
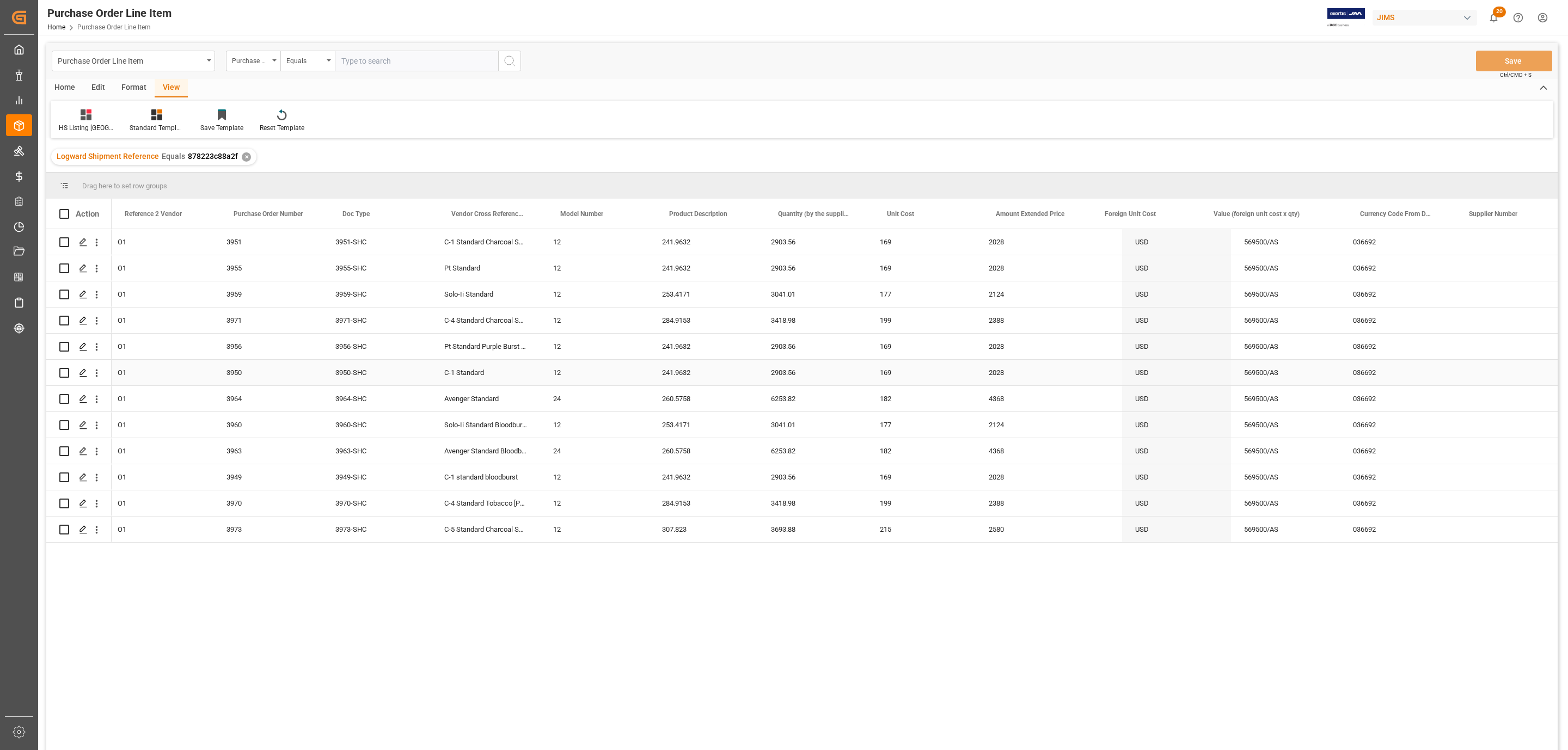
scroll to position [0, 0]
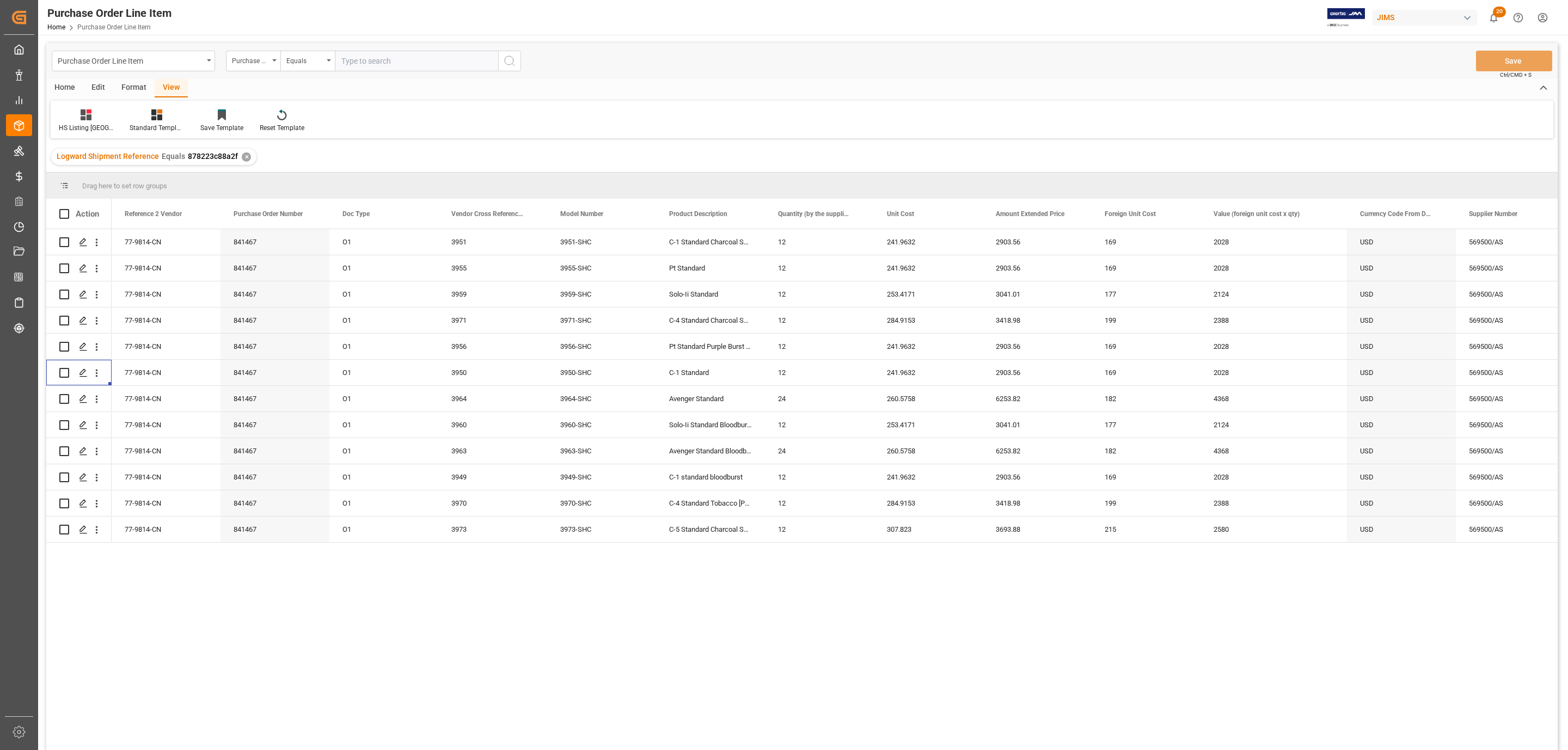
click at [133, 87] on div "Format" at bounding box center [134, 88] width 42 height 18
click at [69, 79] on div "Home" at bounding box center [64, 88] width 37 height 18
click at [118, 106] on div "New Form Download Import Quick Add Triggers Grouping Grouping Tooltip Prepare T…" at bounding box center [802, 120] width 1503 height 38
click at [120, 118] on icon at bounding box center [120, 115] width 9 height 11
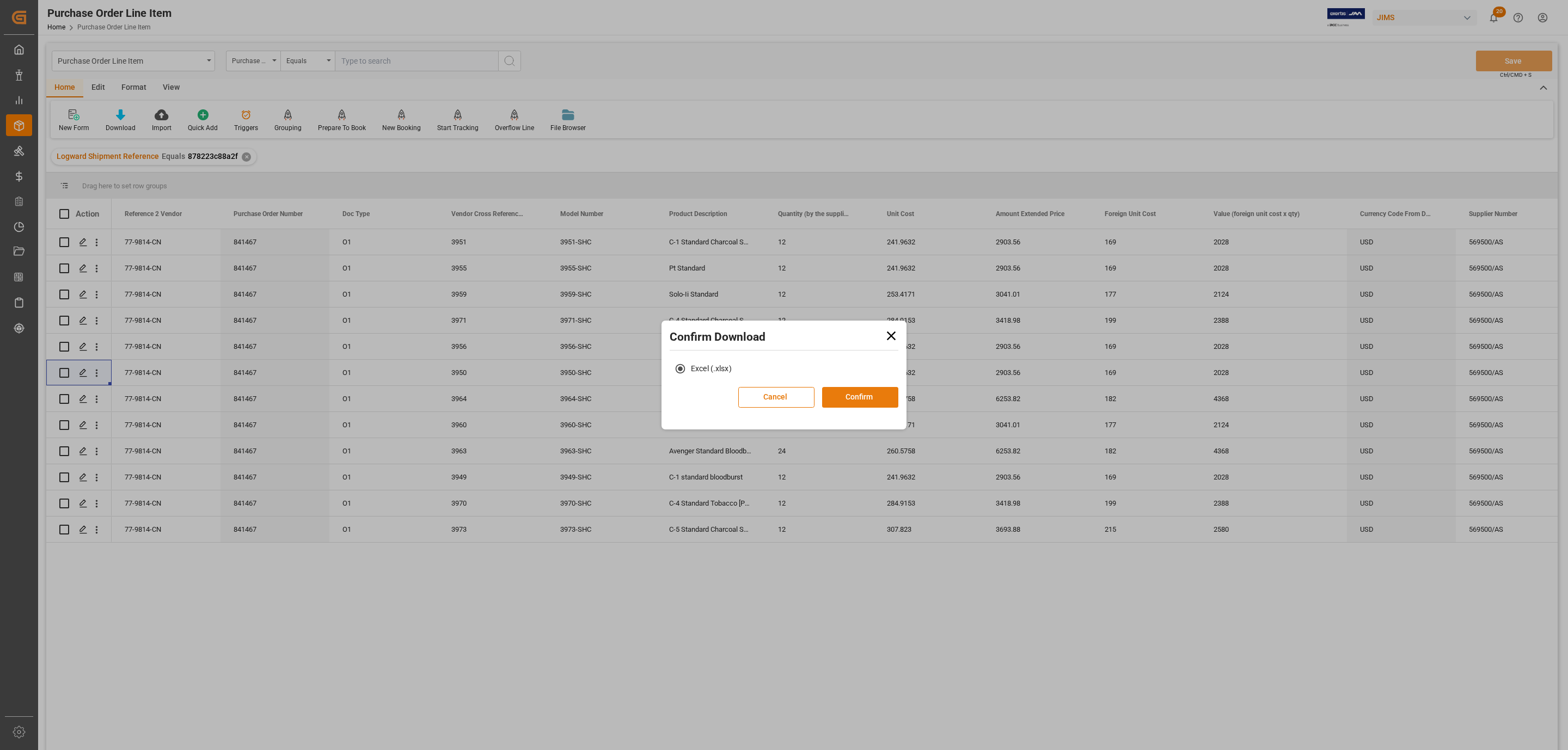
click at [855, 401] on button "Confirm" at bounding box center [860, 397] width 76 height 21
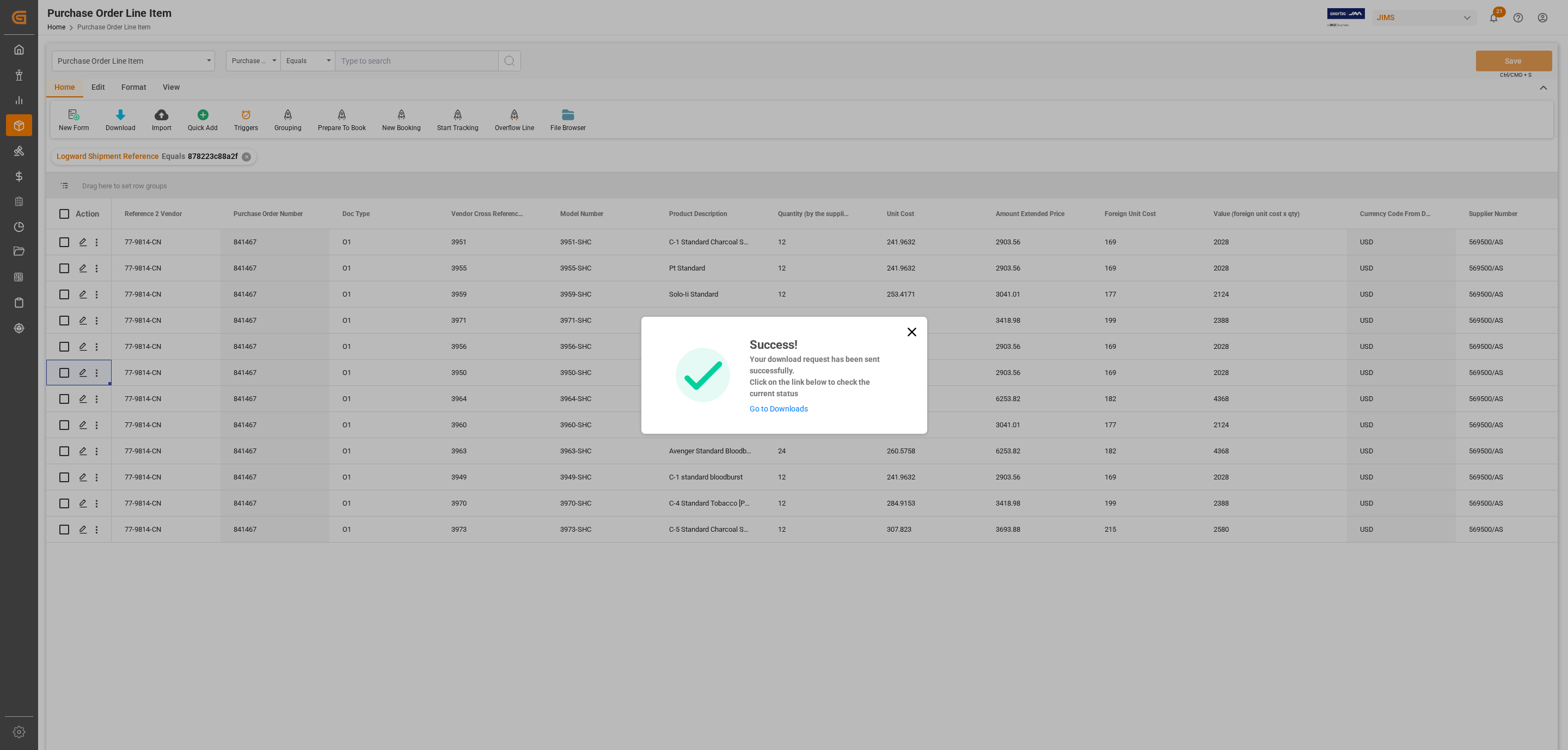
click at [771, 412] on link "Go to Downloads" at bounding box center [779, 409] width 59 height 9
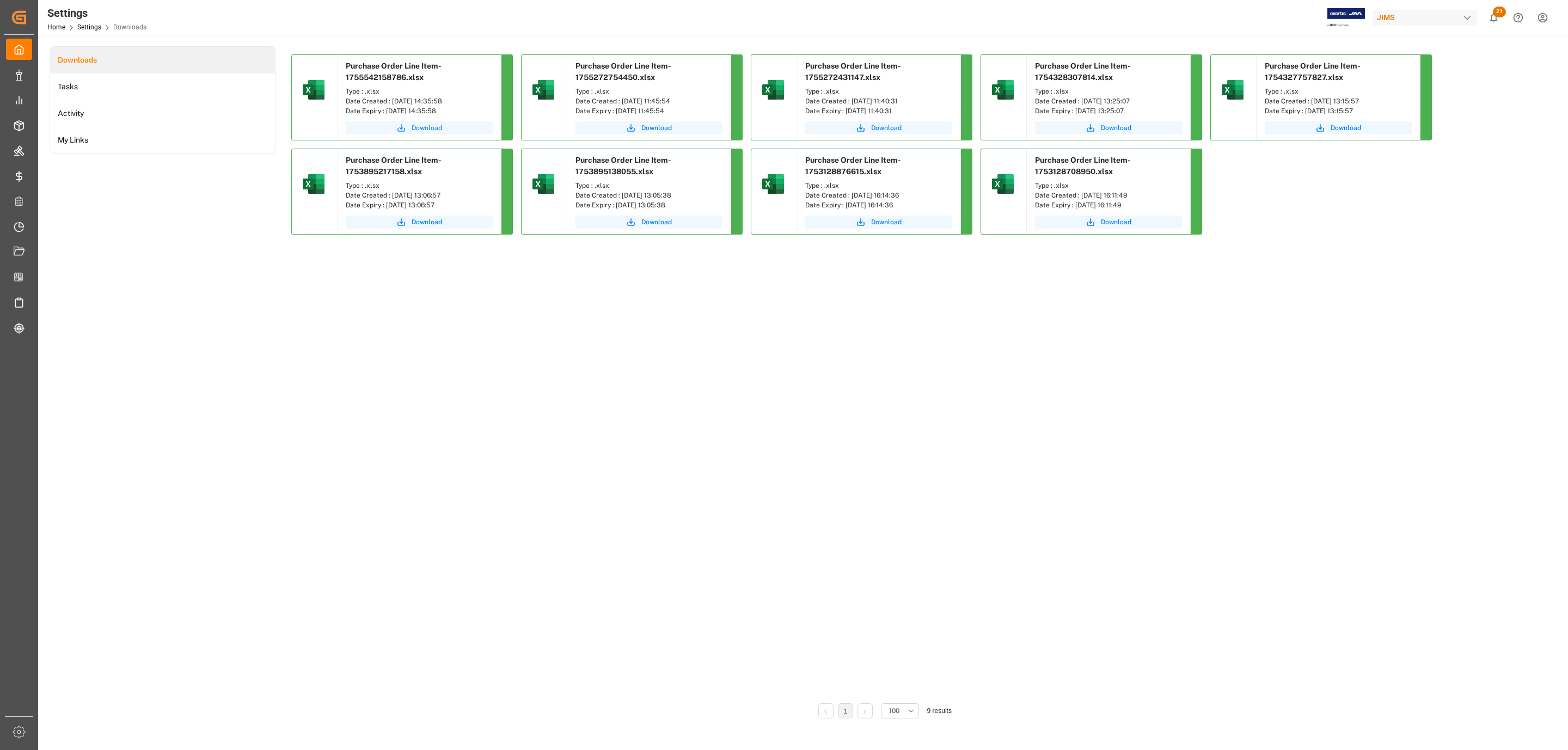
click at [424, 126] on span "Download" at bounding box center [427, 128] width 30 height 10
